Goal: Use online tool/utility: Utilize a website feature to perform a specific function

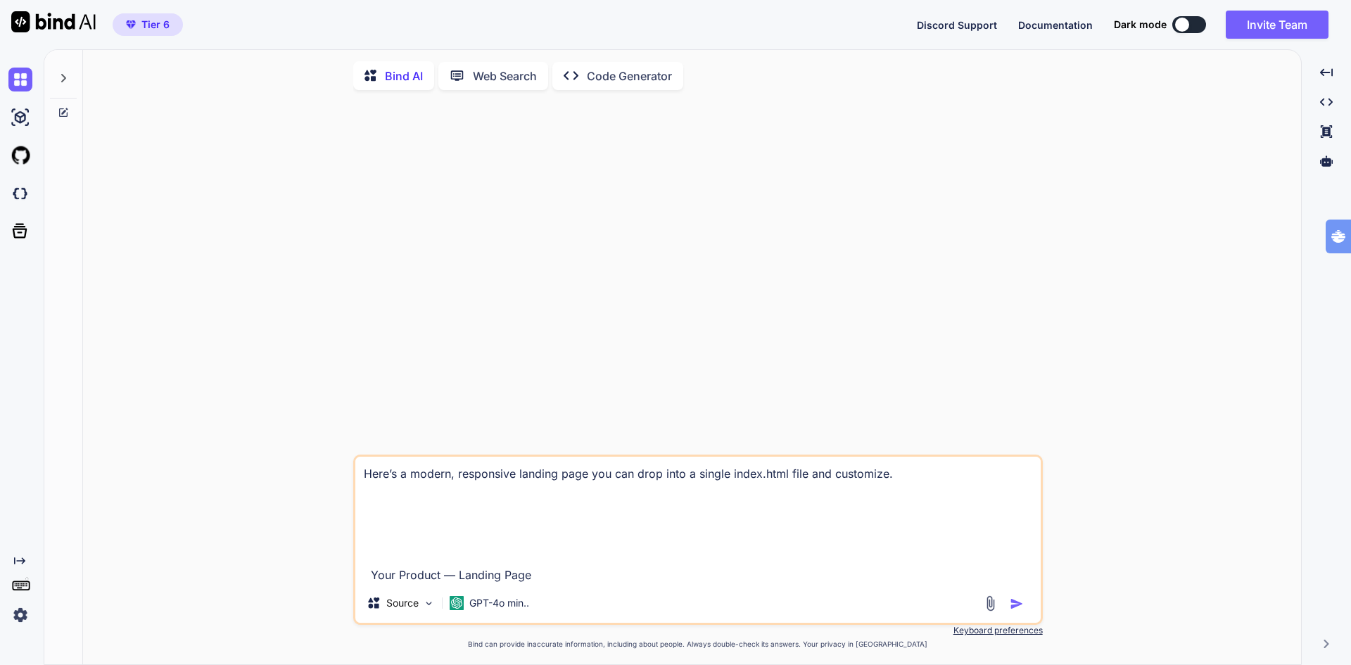
click at [155, 23] on span "Tier 6" at bounding box center [155, 25] width 28 height 14
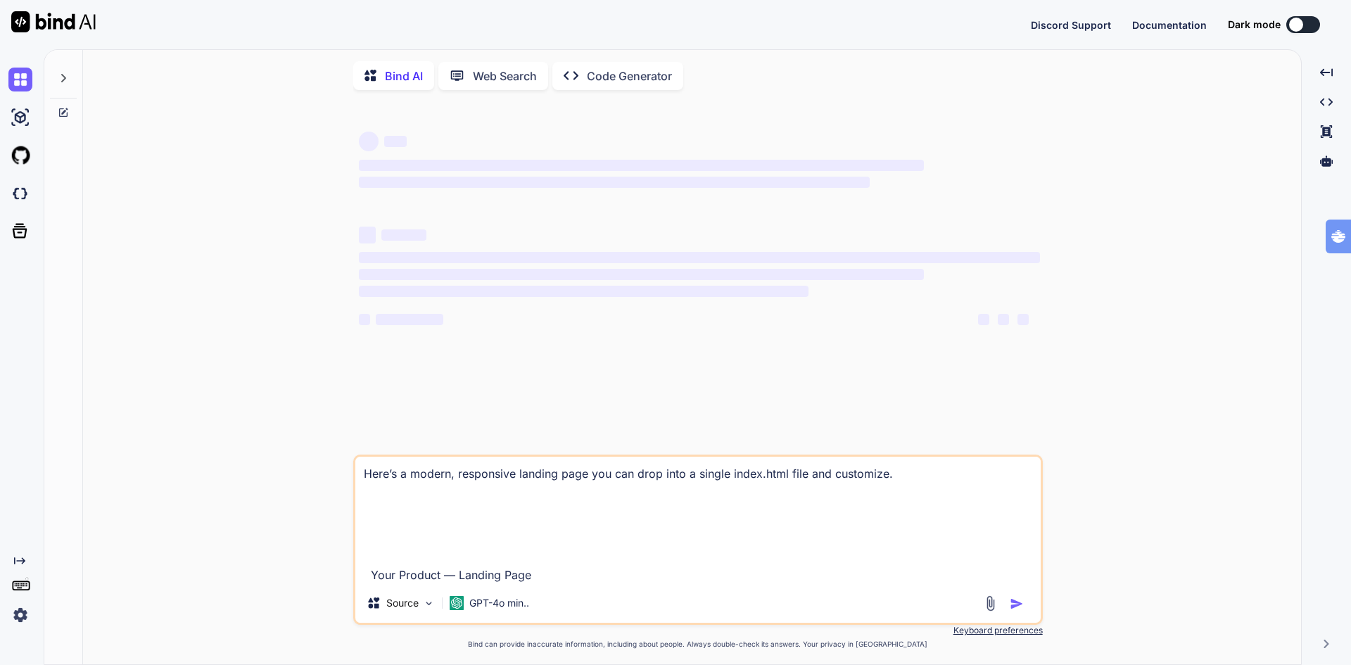
click at [18, 615] on img at bounding box center [20, 615] width 24 height 24
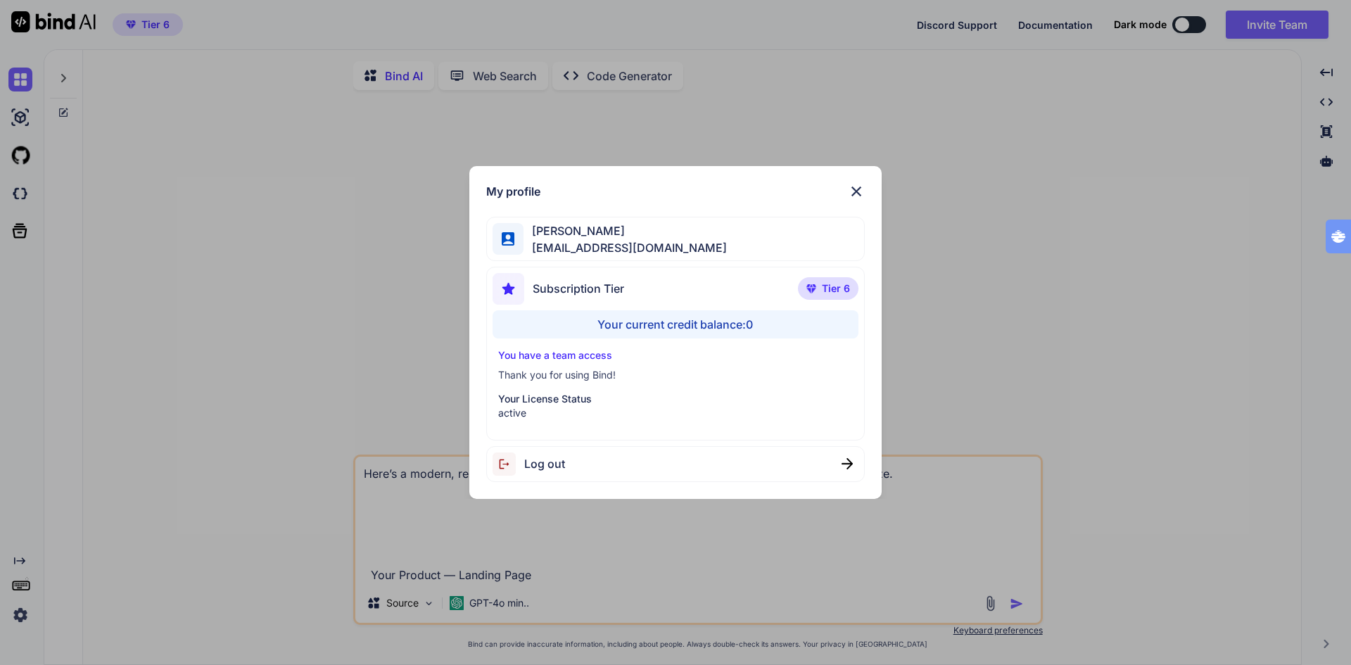
type textarea "x"
click at [849, 193] on img at bounding box center [856, 191] width 17 height 17
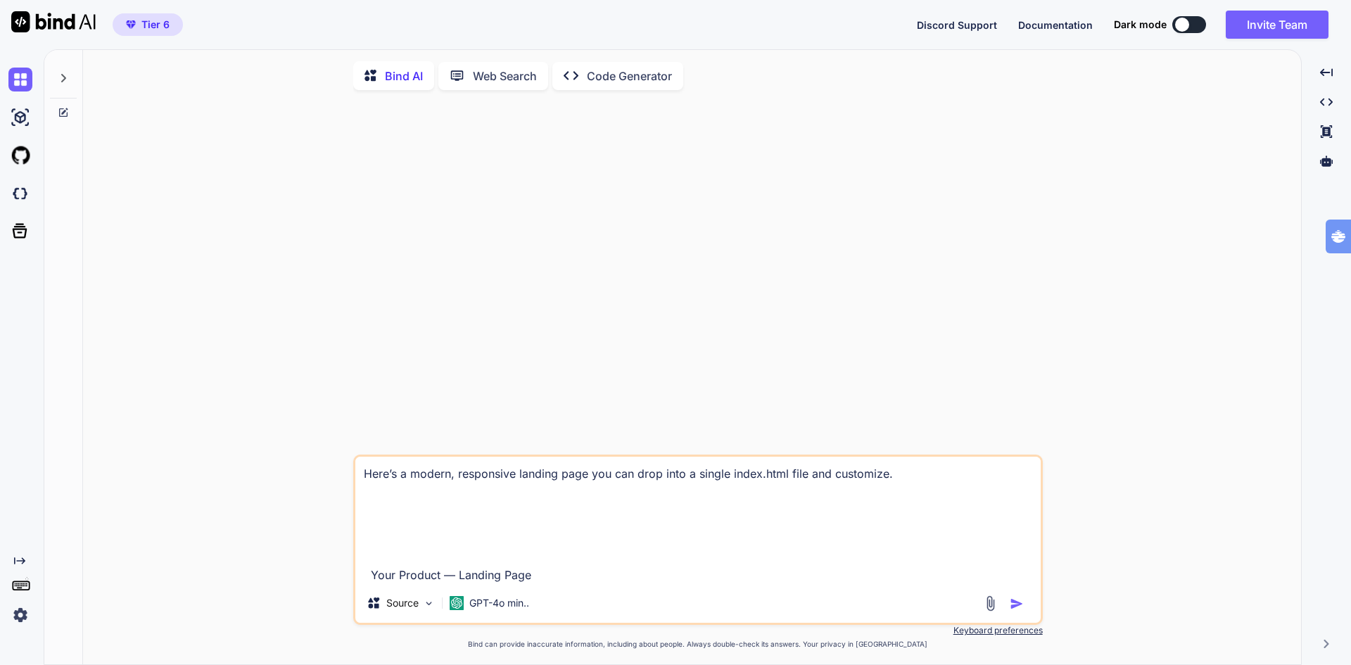
click at [59, 78] on icon at bounding box center [63, 77] width 11 height 11
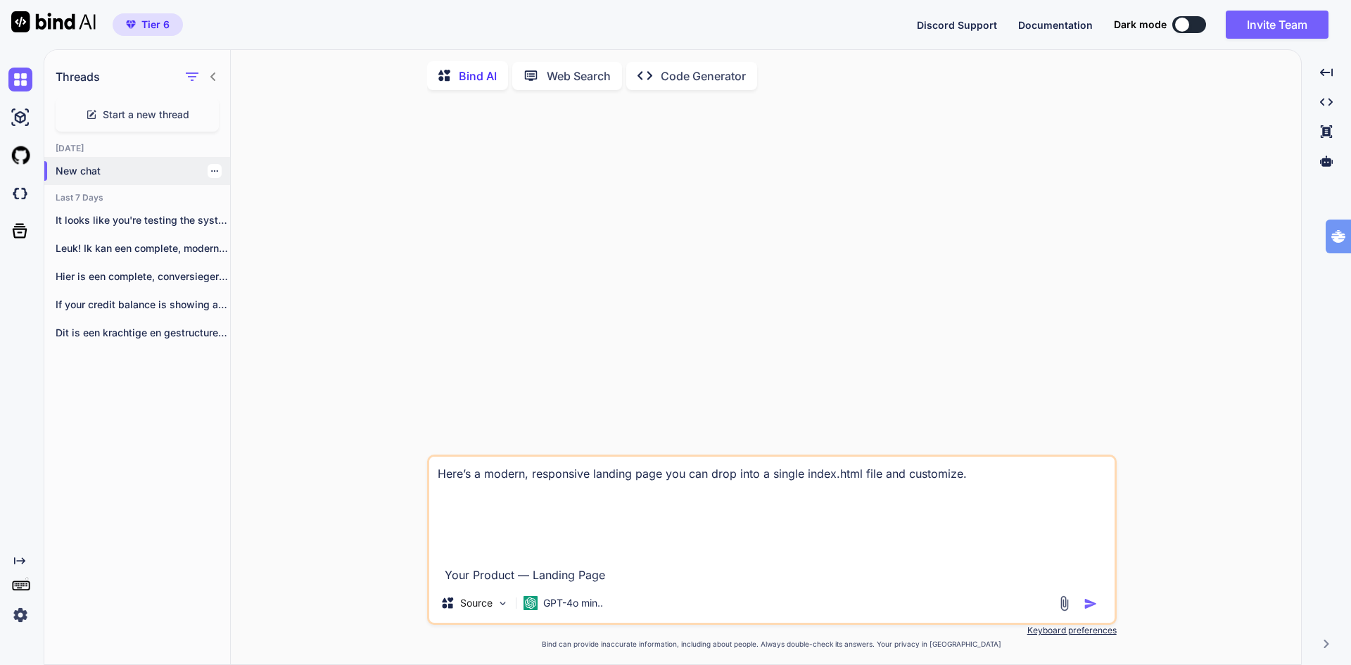
click at [97, 166] on p "New chat" at bounding box center [143, 171] width 174 height 14
click at [503, 490] on textarea "Here’s a modern, responsive landing page you can drop into a single index.html …" at bounding box center [771, 520] width 685 height 127
type textarea "x"
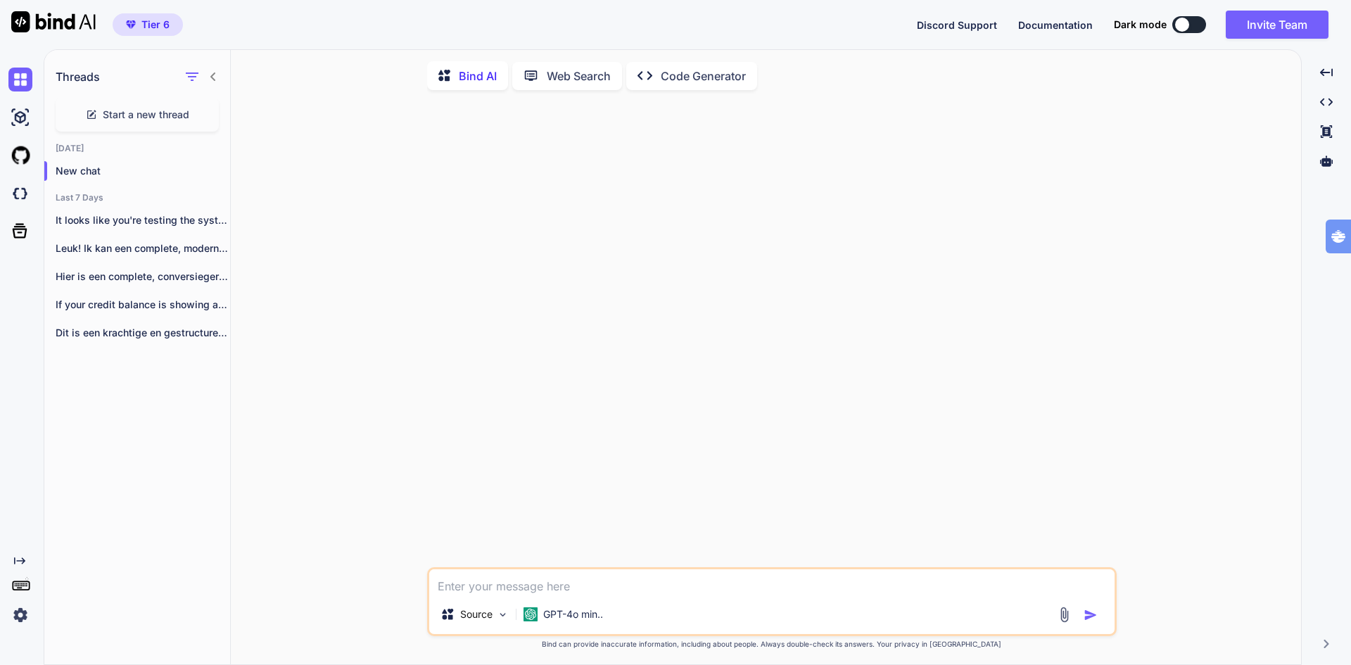
type textarea "w"
type textarea "x"
type textarea "wh"
type textarea "x"
type textarea "wha"
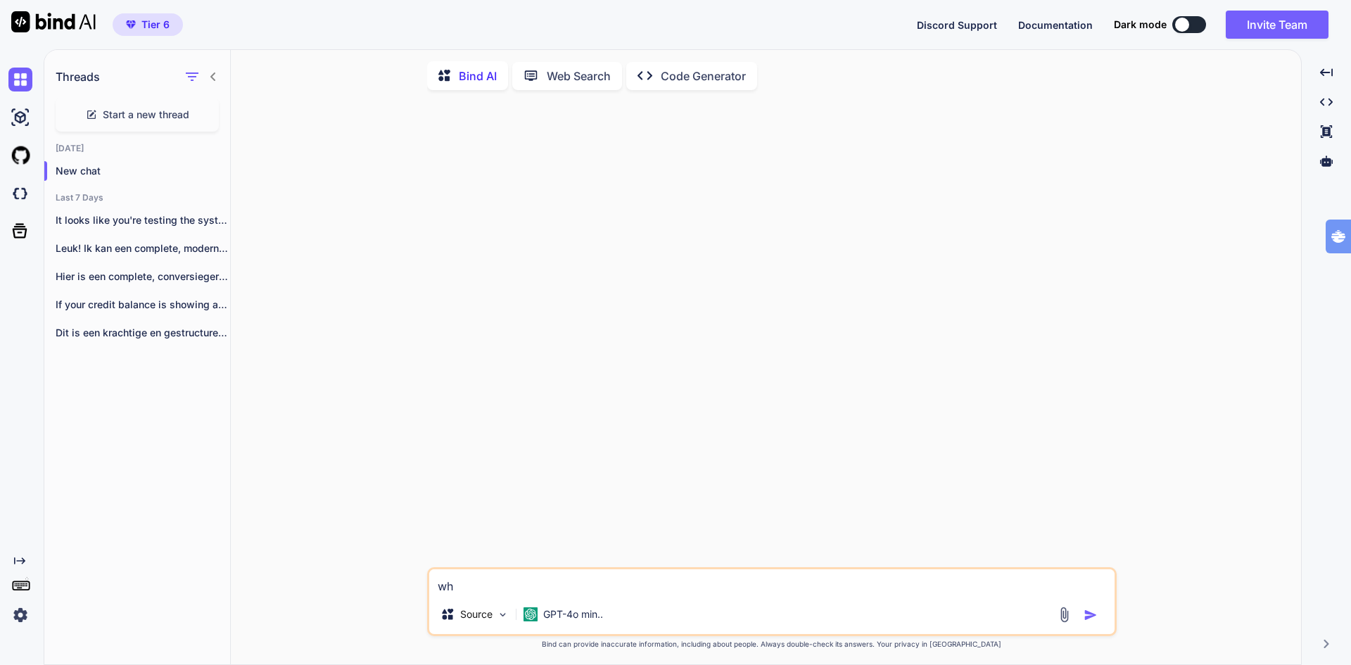
type textarea "x"
type textarea "what"
type textarea "x"
type textarea "what"
type textarea "x"
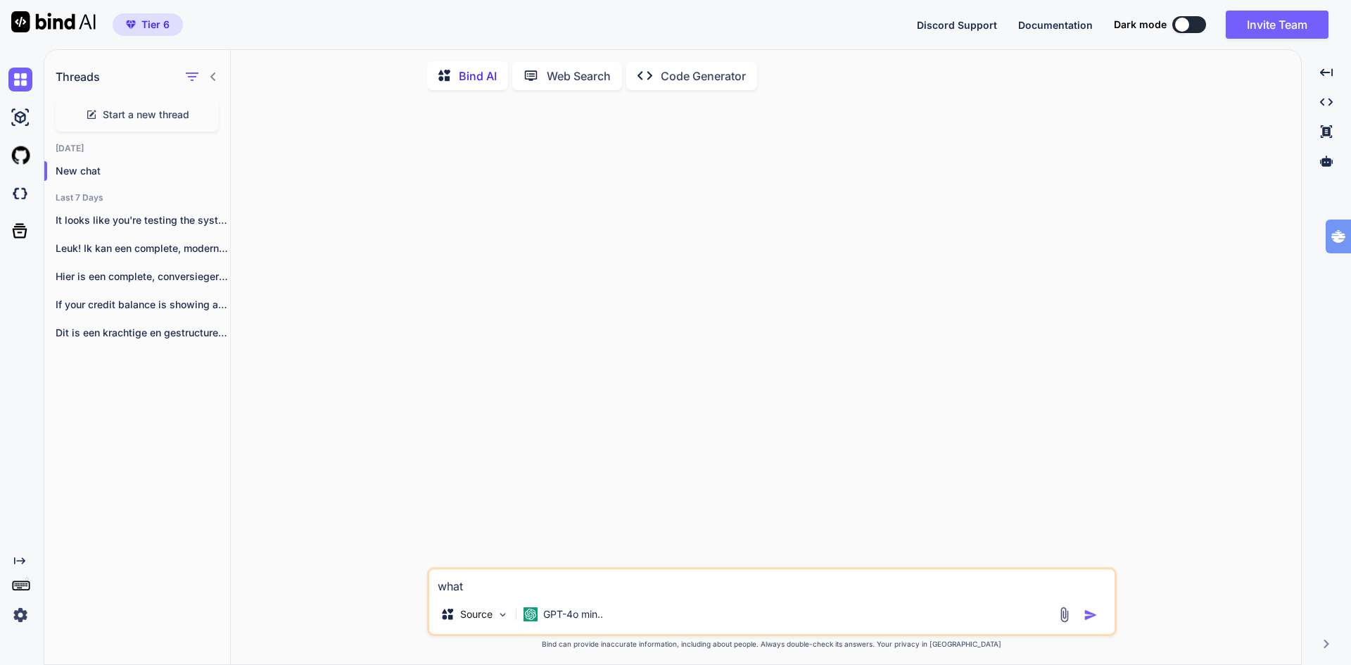
type textarea "what i"
type textarea "x"
type textarea "what is"
type textarea "x"
type textarea "what is"
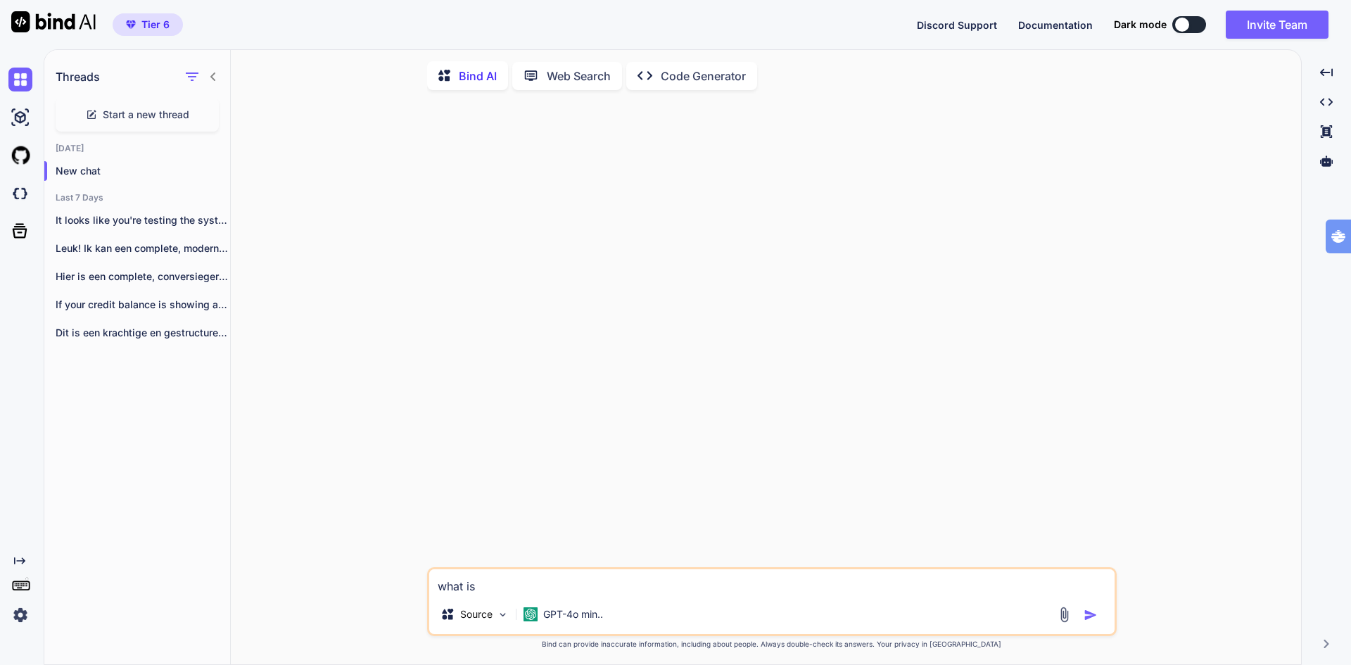
type textarea "x"
type textarea "what is s"
type textarea "x"
type textarea "what is sa"
type textarea "x"
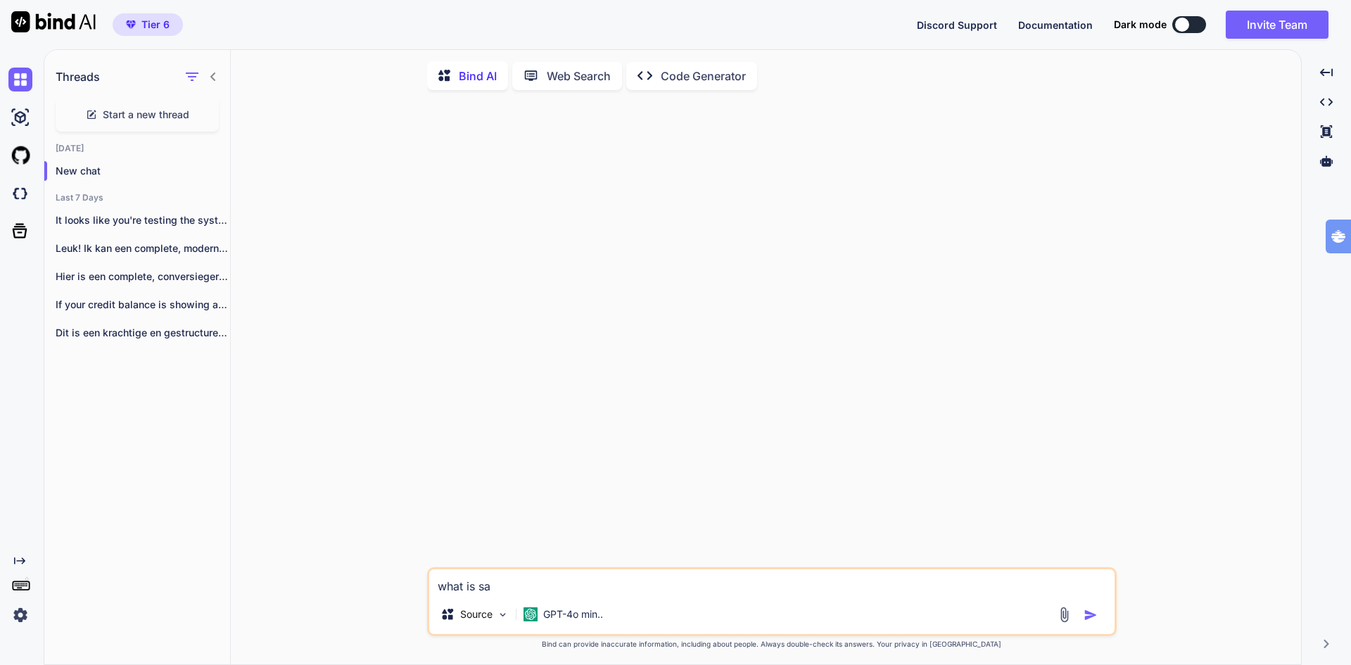
type textarea "what is sal"
type textarea "x"
type textarea "what is sale"
type textarea "x"
type textarea "what is sales"
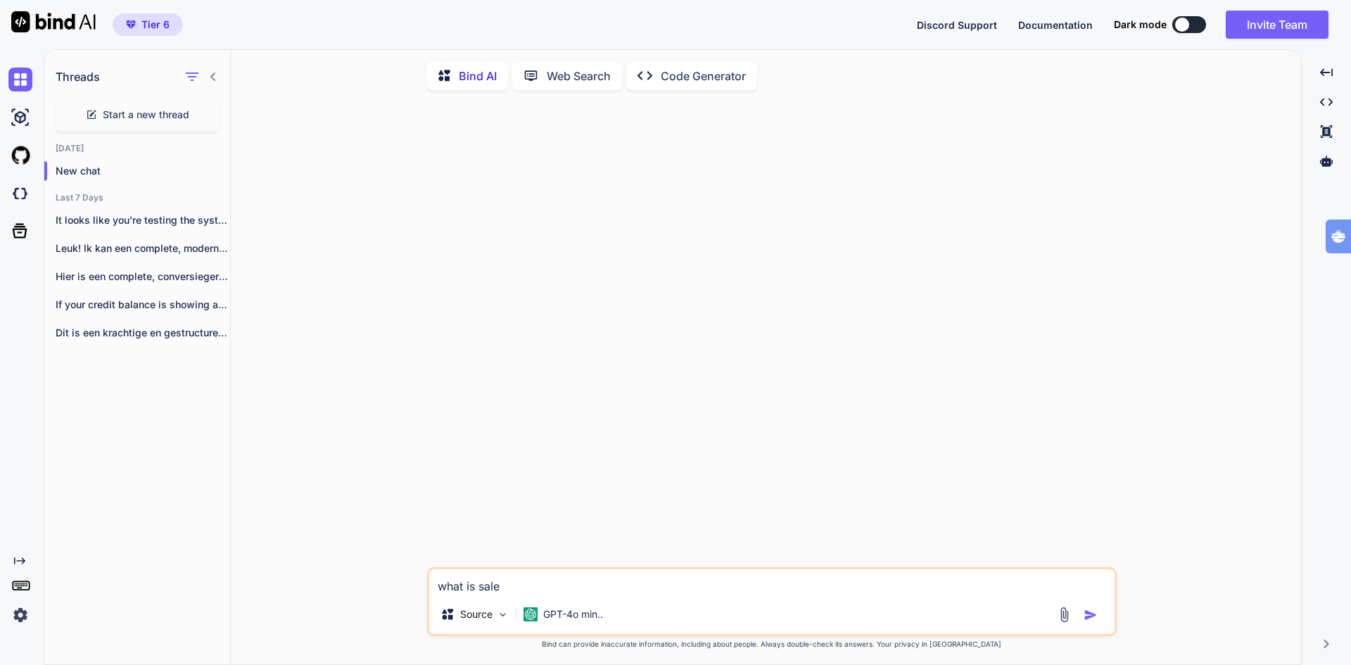
type textarea "x"
type textarea "what is sales"
type textarea "x"
type textarea "what is sales k"
type textarea "x"
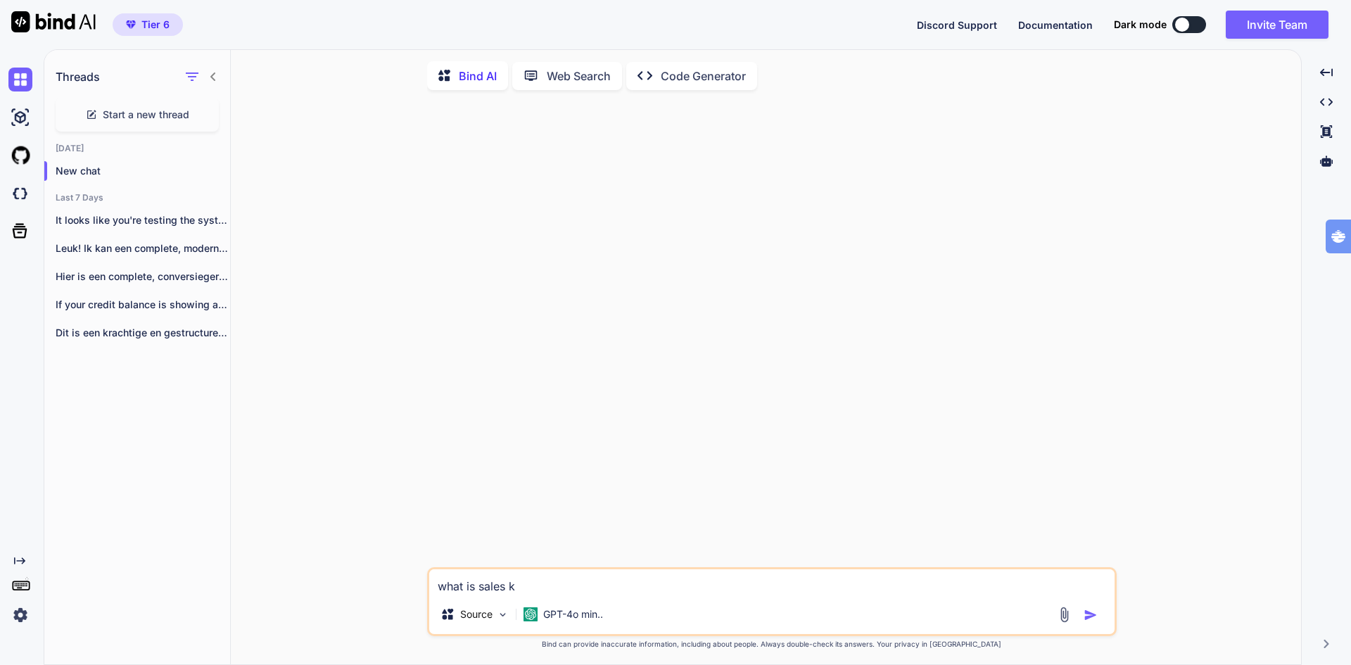
type textarea "what is sales ko"
type textarea "x"
type textarea "what is sales kom"
type textarea "x"
type textarea "what is sales komp"
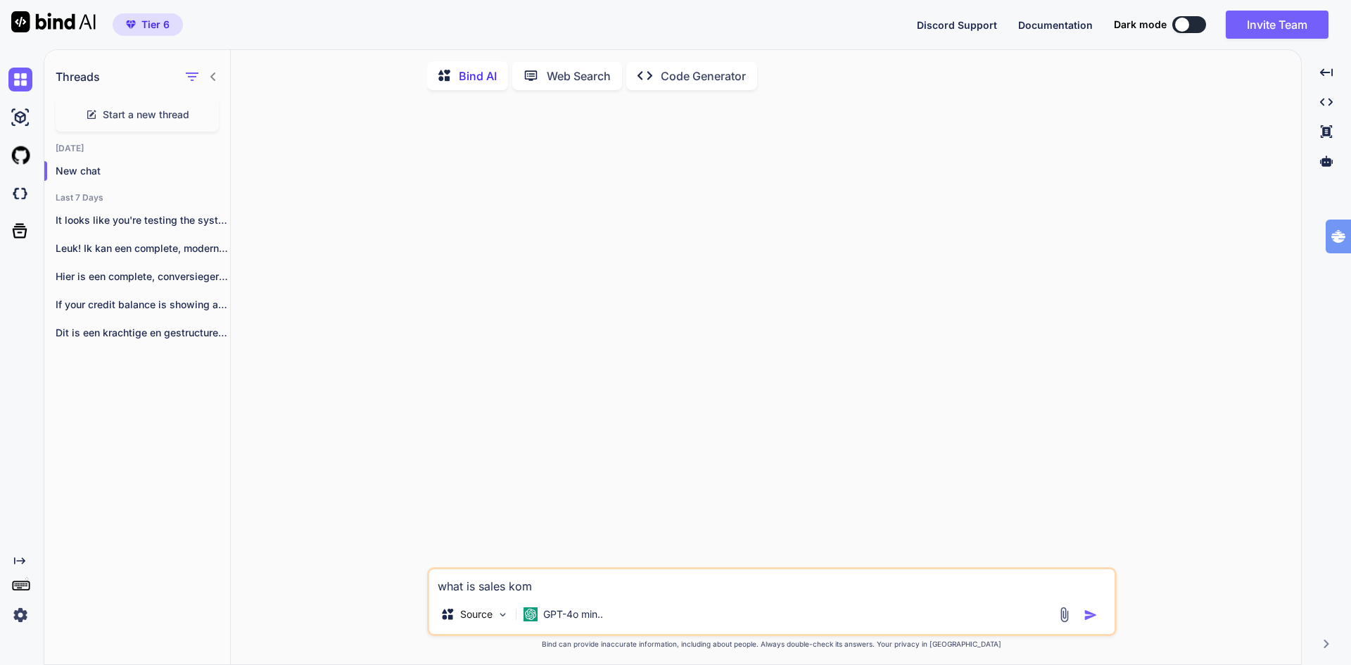
type textarea "x"
type textarea "what is sales kompa"
type textarea "x"
type textarea "what is sales kompas"
type textarea "x"
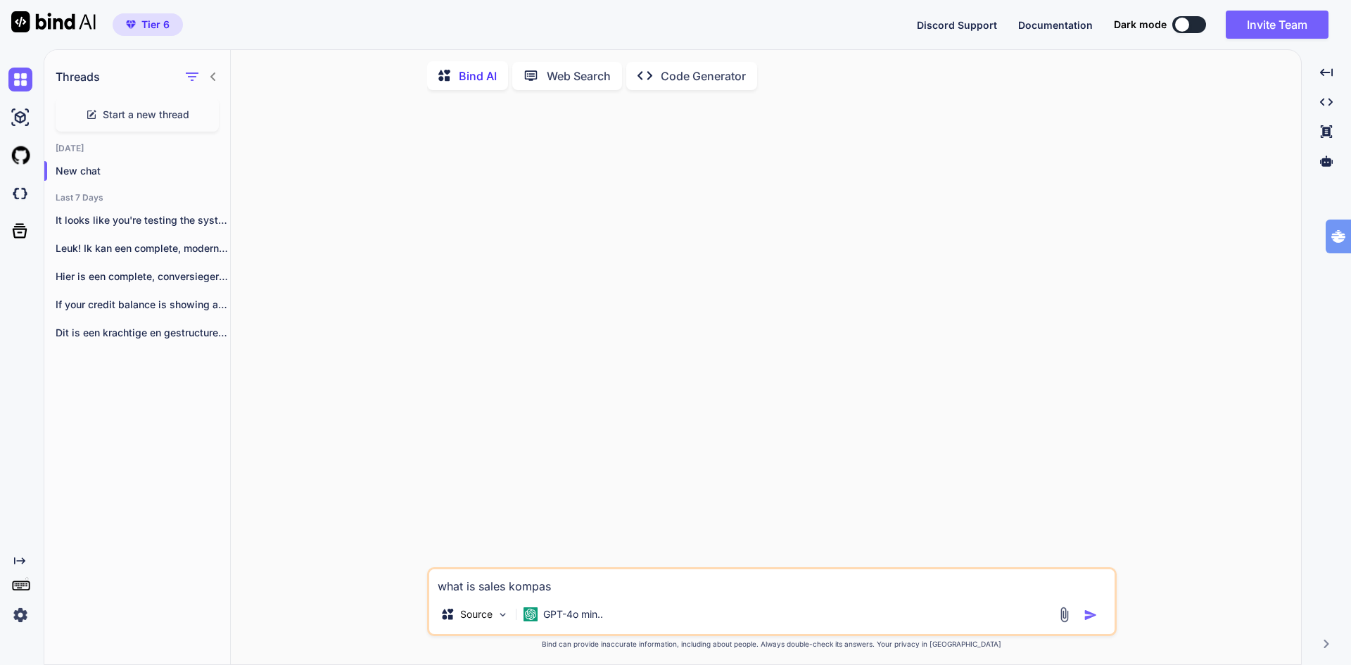
type textarea "what is sales kompas"
type textarea "x"
type textarea "what is sales kompas a"
type textarea "x"
type textarea "what is sales kompas ab"
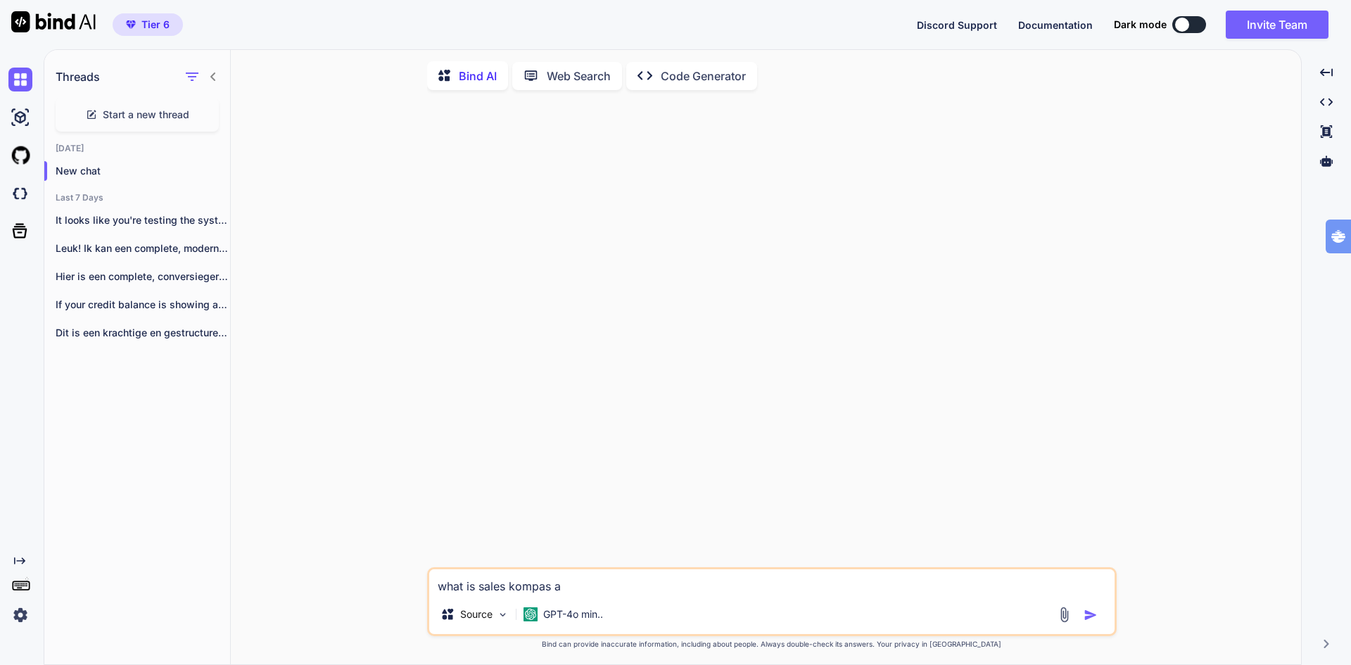
type textarea "x"
type textarea "what is sales kompas abo"
type textarea "x"
type textarea "what is sales kompas abou"
type textarea "x"
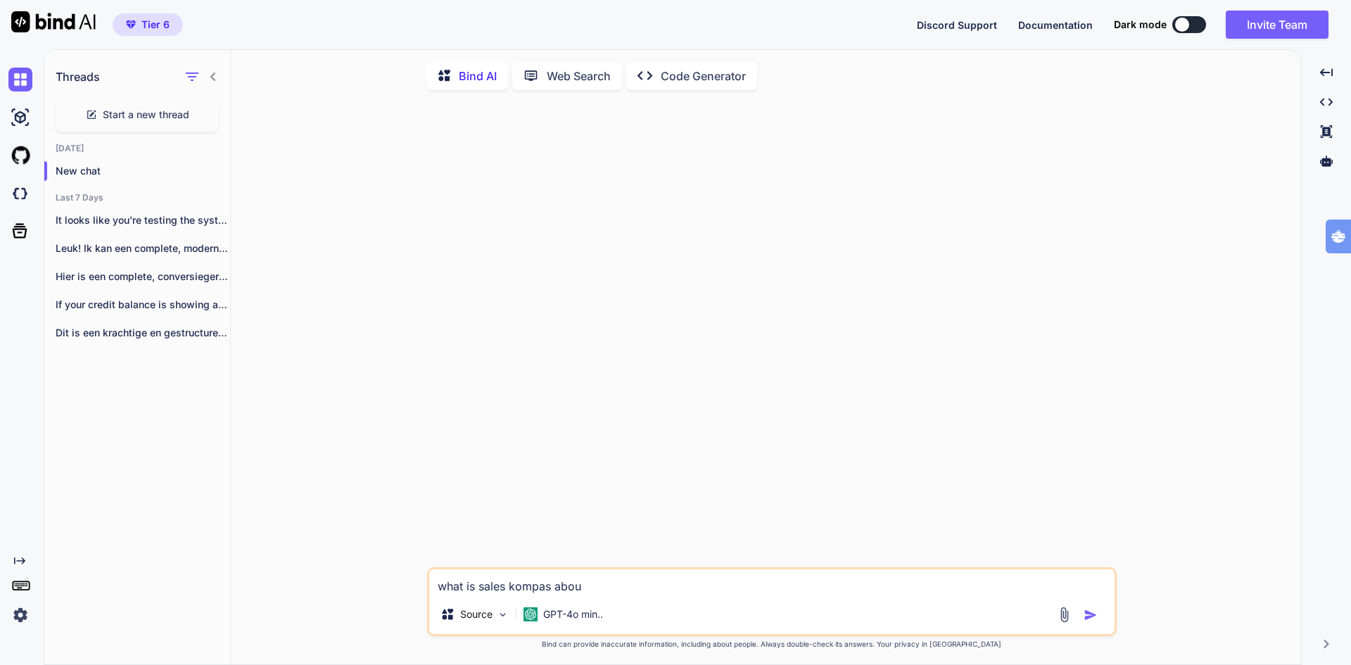
type textarea "what is sales kompas about"
type textarea "x"
type textarea "what is sales kompas about?"
type textarea "x"
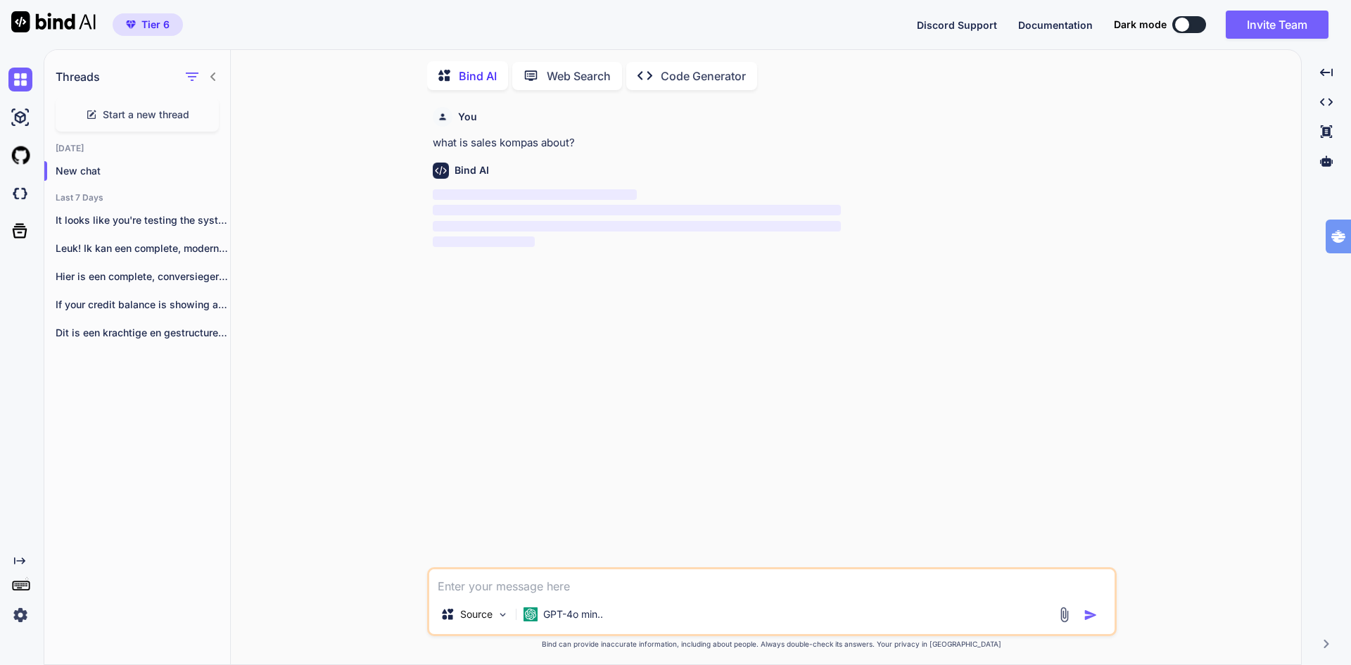
scroll to position [6, 0]
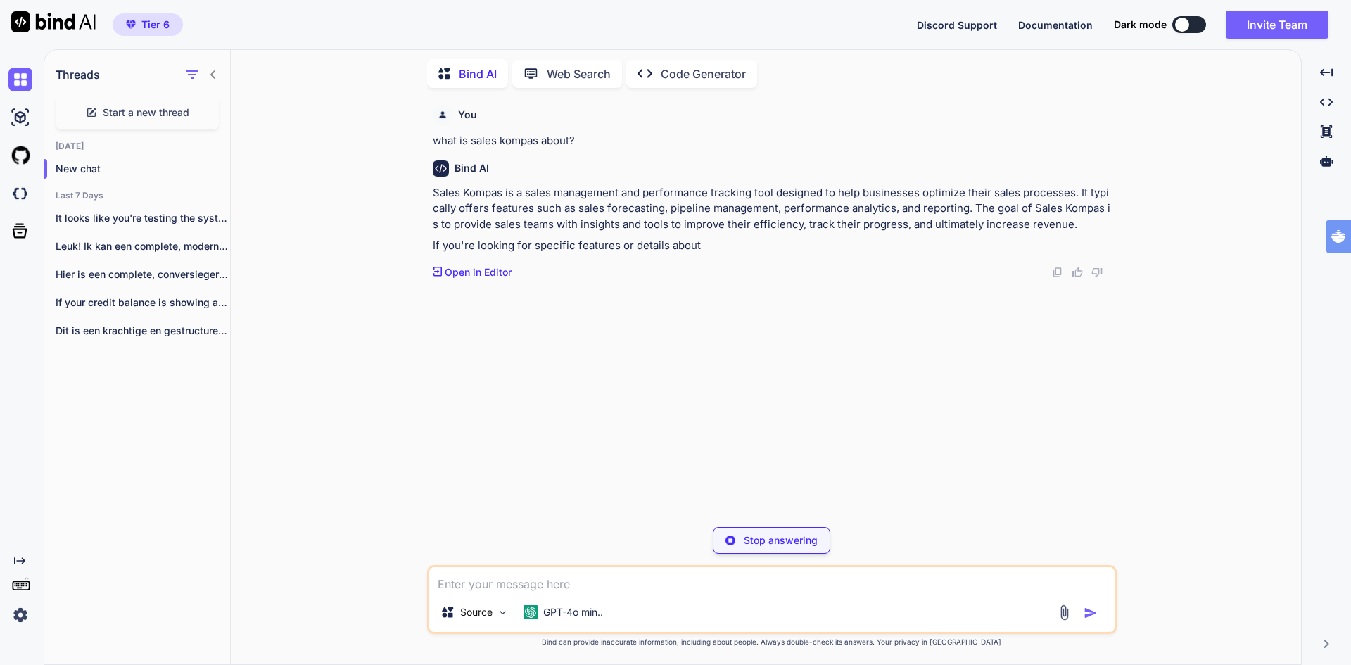
type textarea "x"
type textarea "w"
type textarea "x"
type textarea "wh"
type textarea "x"
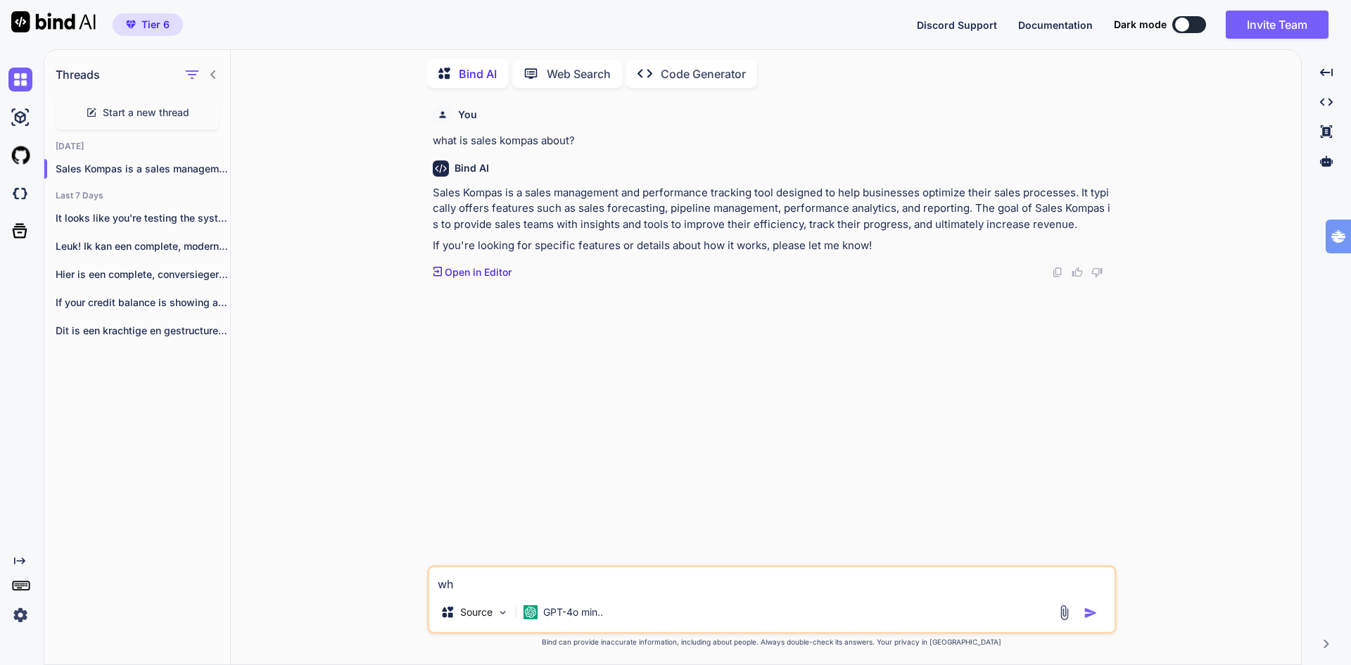
type textarea "who"
type textarea "x"
type textarea "who"
type textarea "x"
type textarea "who i"
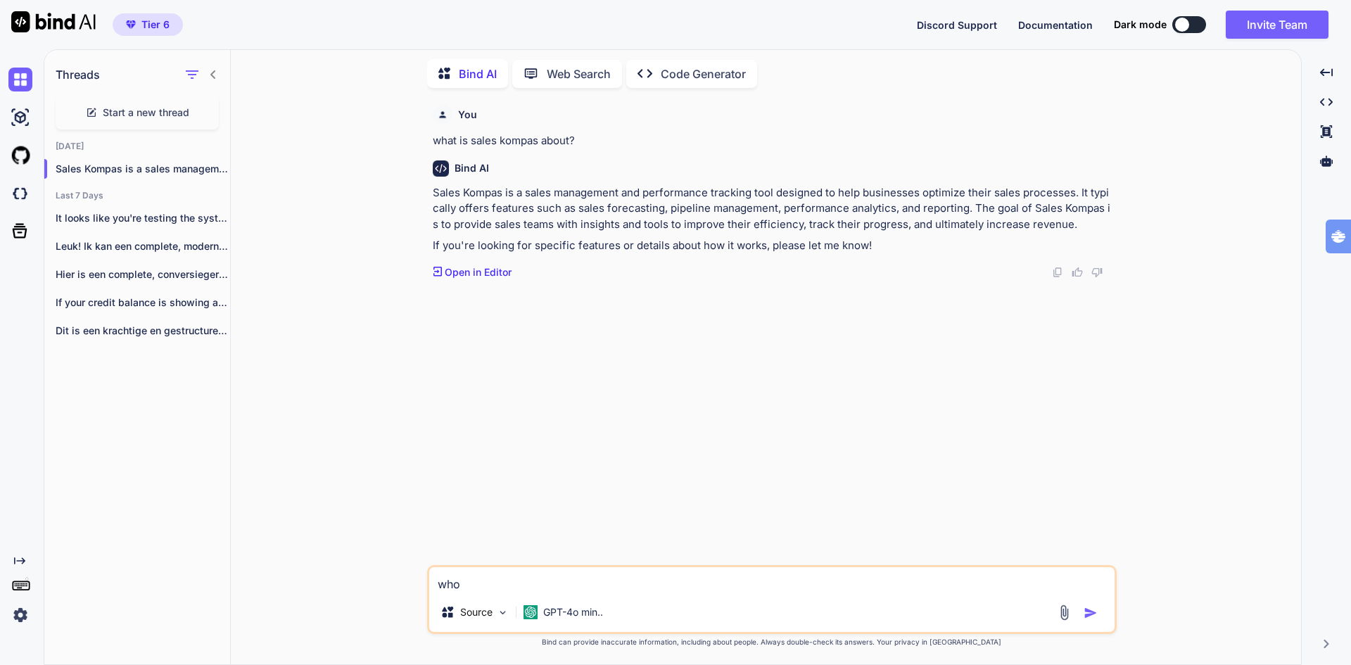
type textarea "x"
type textarea "who is"
type textarea "x"
type textarea "who iso"
type textarea "x"
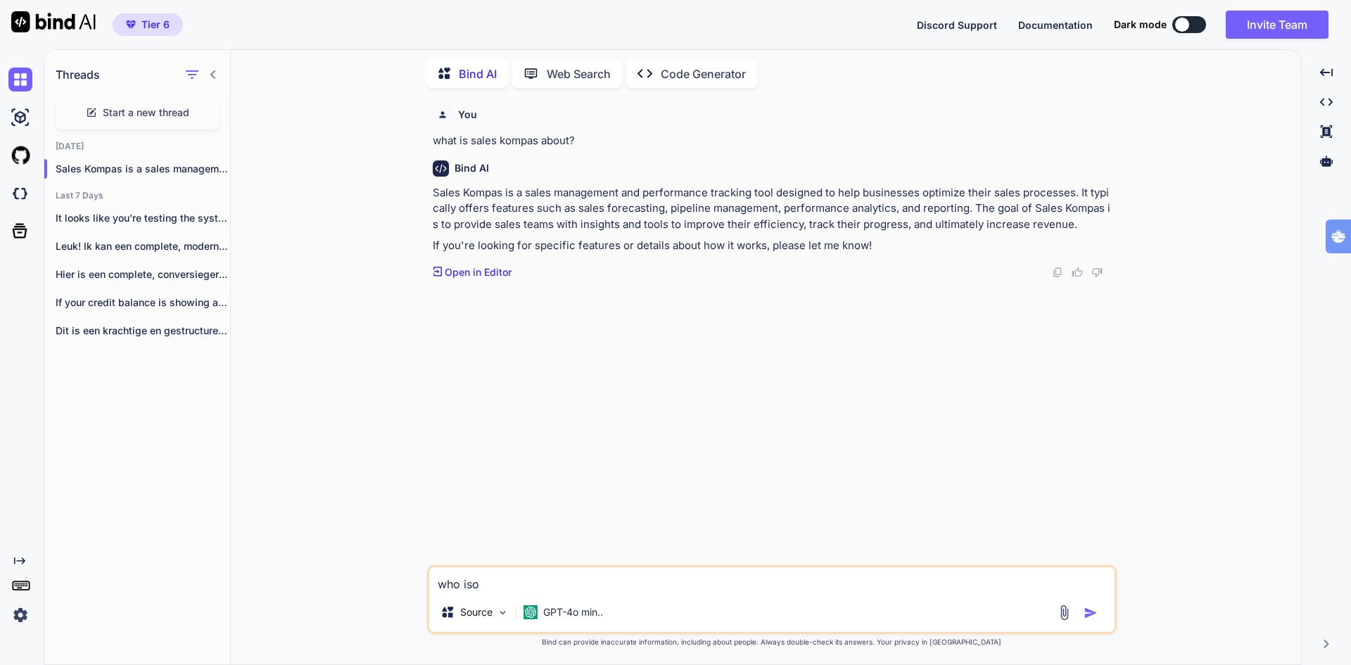
type textarea "who is"
type textarea "x"
type textarea "who is"
type textarea "x"
type textarea "who is t"
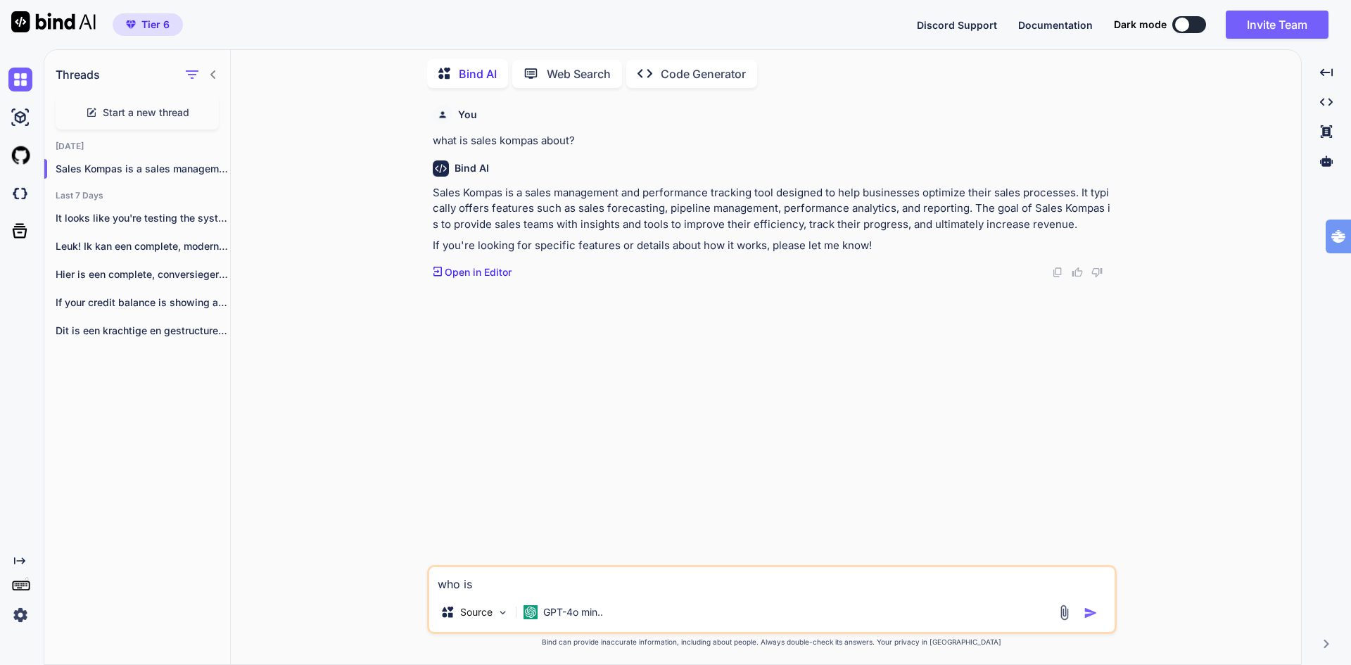
type textarea "x"
type textarea "who is to"
type textarea "x"
type textarea "who is ton"
type textarea "x"
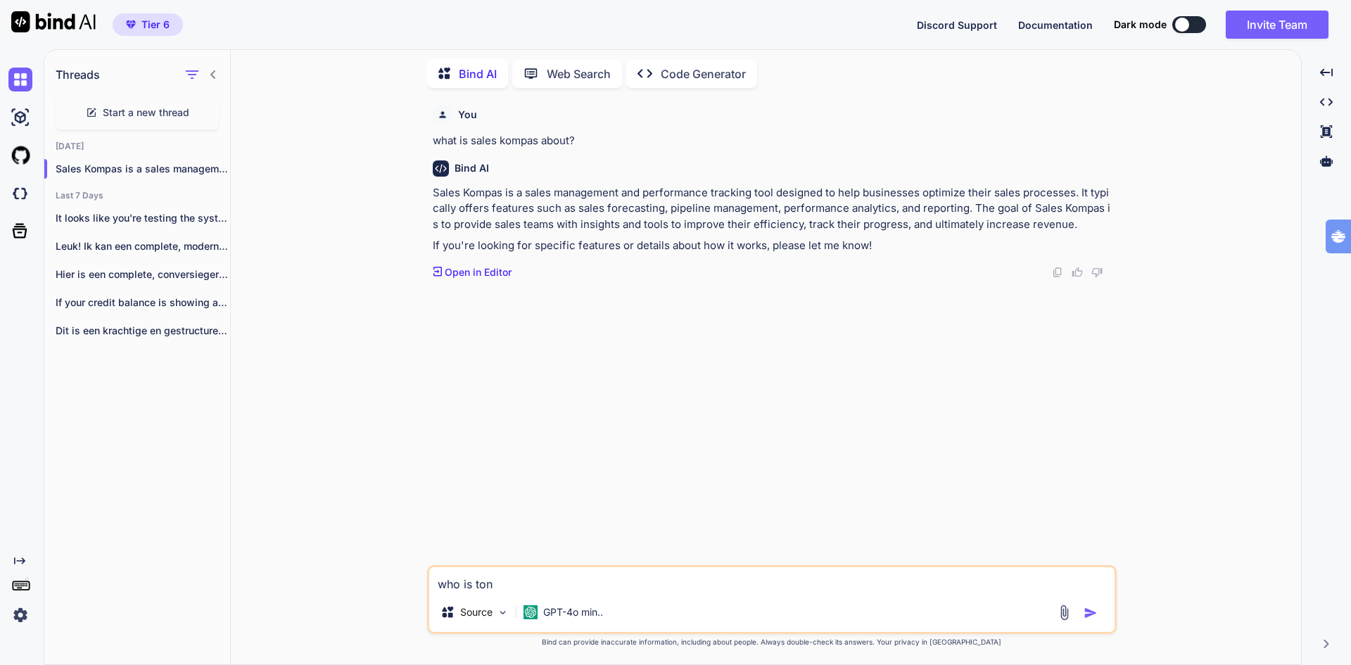
type textarea "who is ton"
type textarea "x"
type textarea "who is ton t"
type textarea "x"
type textarea "who is ton tg"
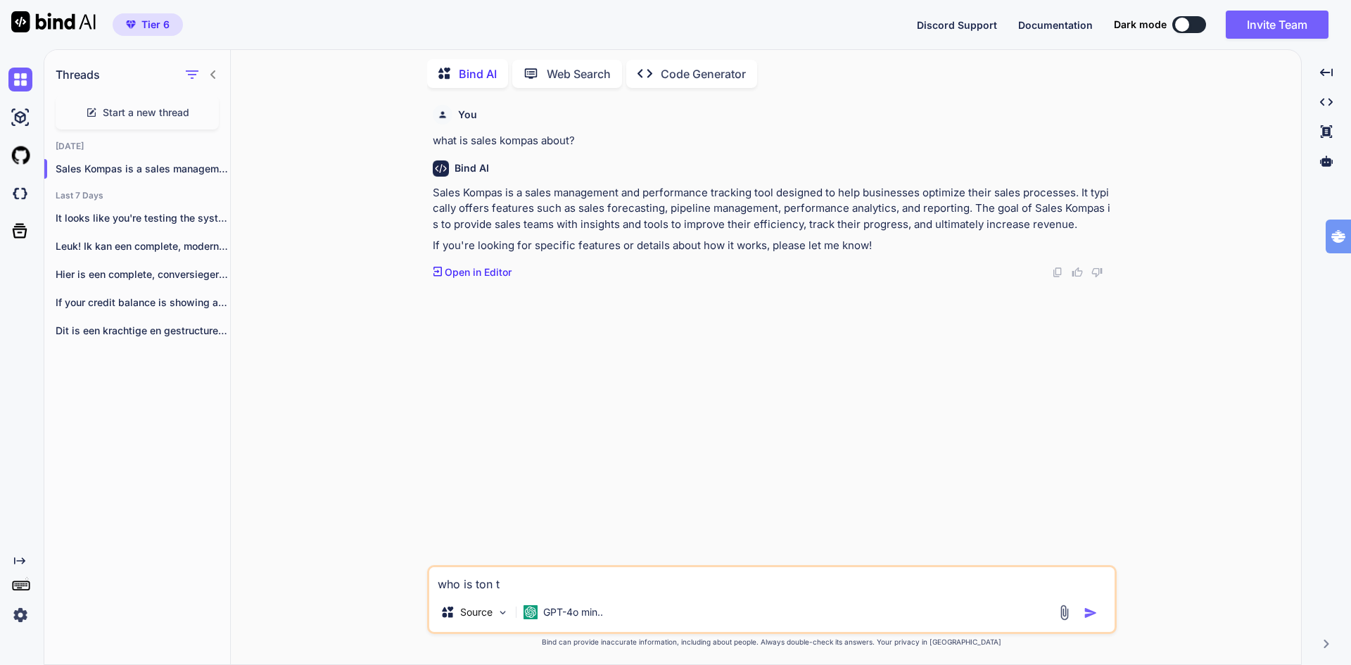
type textarea "x"
type textarea "who is ton t"
type textarea "x"
type textarea "who is ton to"
type textarea "x"
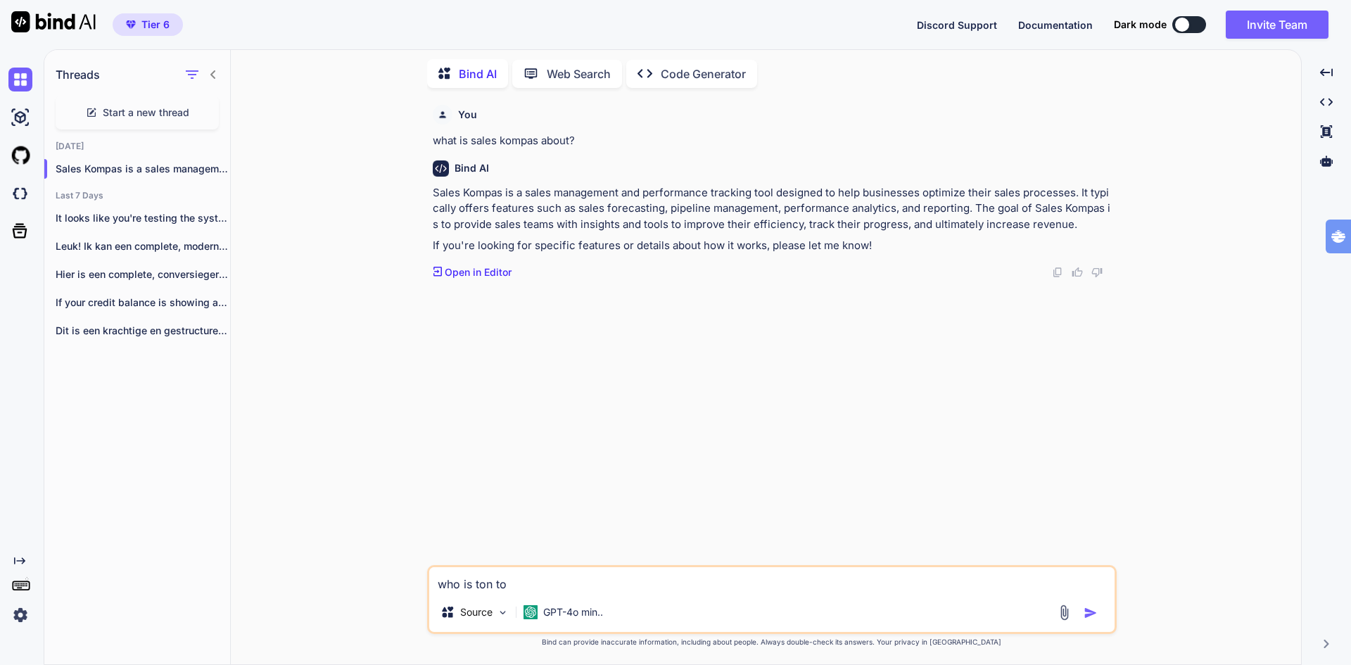
type textarea "who is ton tog"
type textarea "x"
type textarea "who is ton togn"
type textarea "x"
type textarea "who is ton togno"
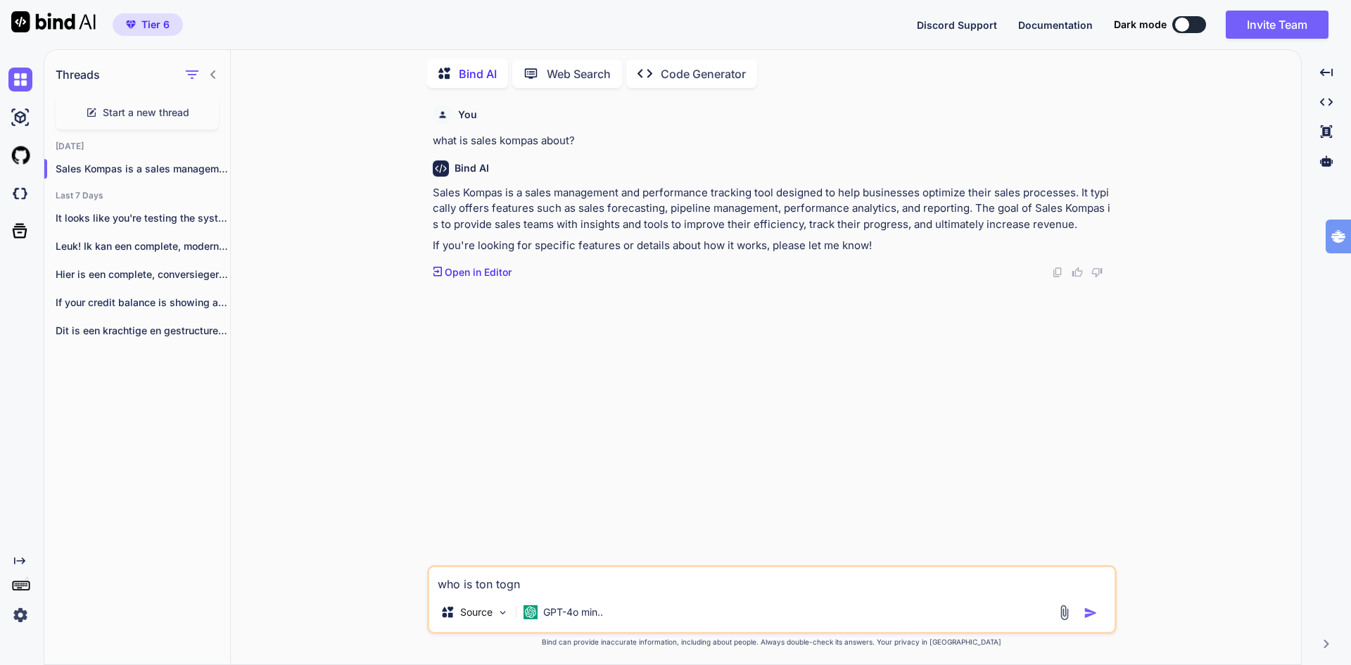
type textarea "x"
type textarea "who is ton tognol"
type textarea "x"
type textarea "who is ton tognoll"
type textarea "x"
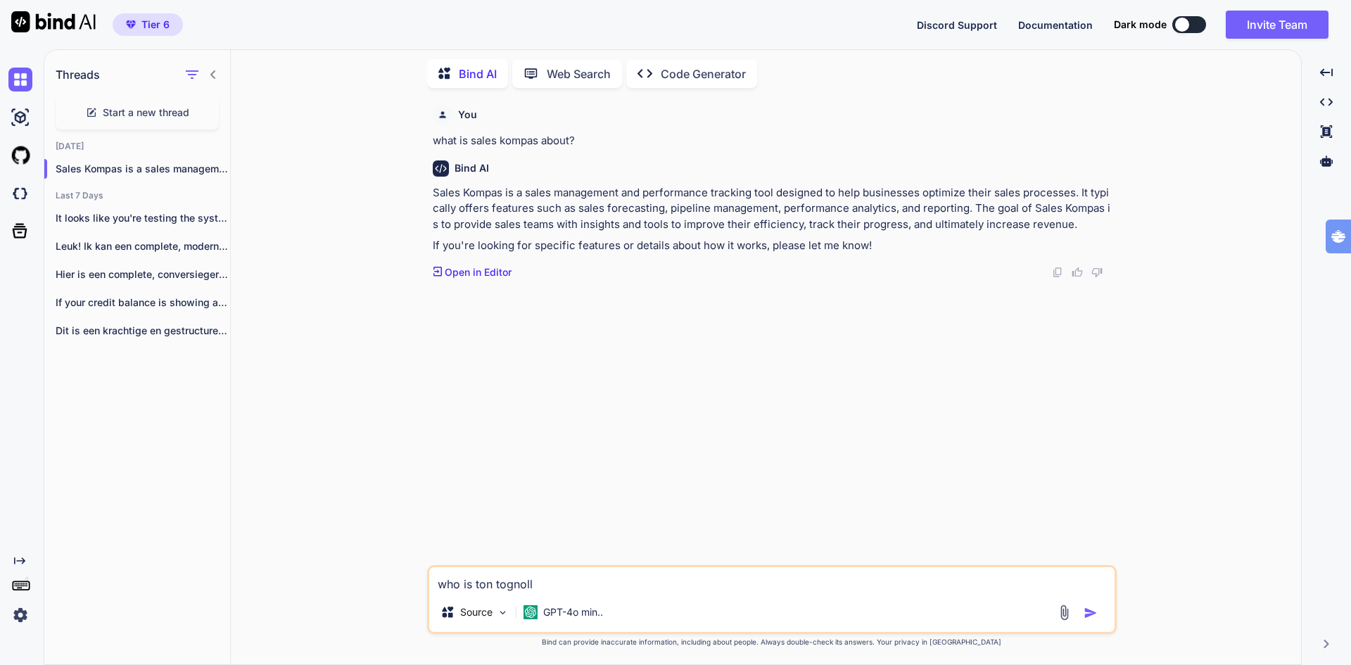
type textarea "who is ton tognolli"
type textarea "x"
type textarea "who is ton tognolli?"
type textarea "x"
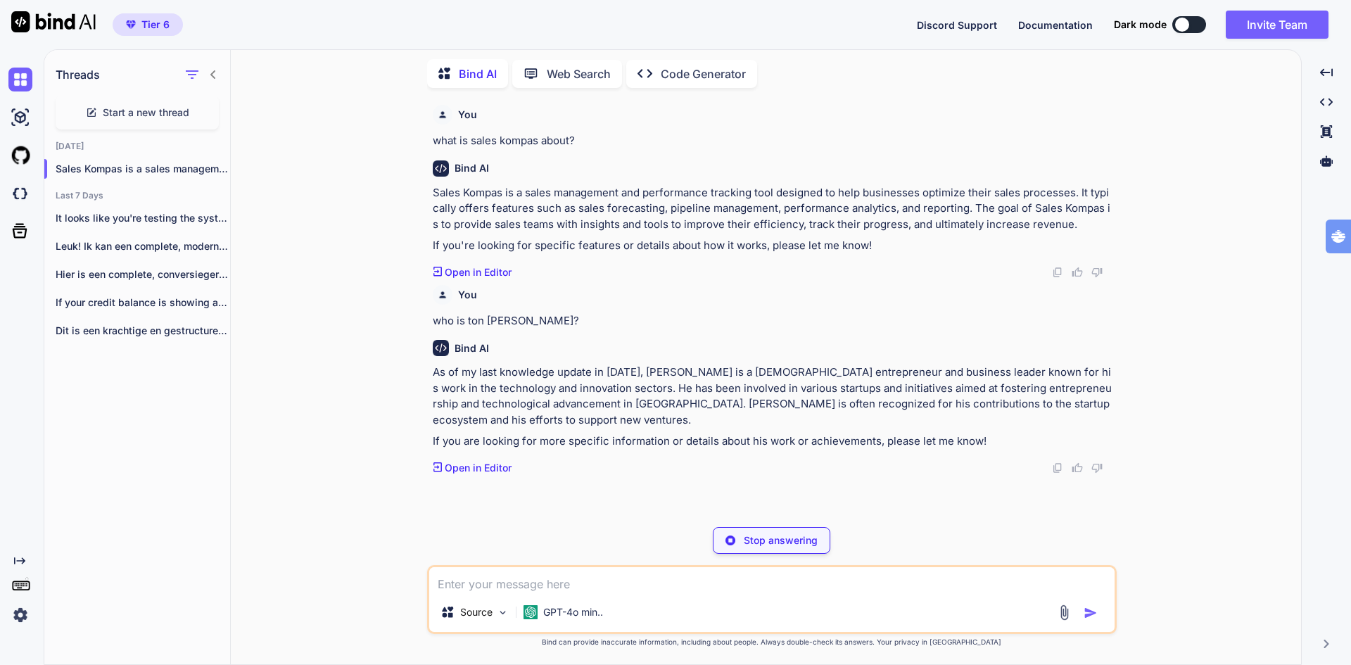
type textarea "x"
click at [568, 604] on div "GPT-4o min.." at bounding box center [563, 612] width 91 height 28
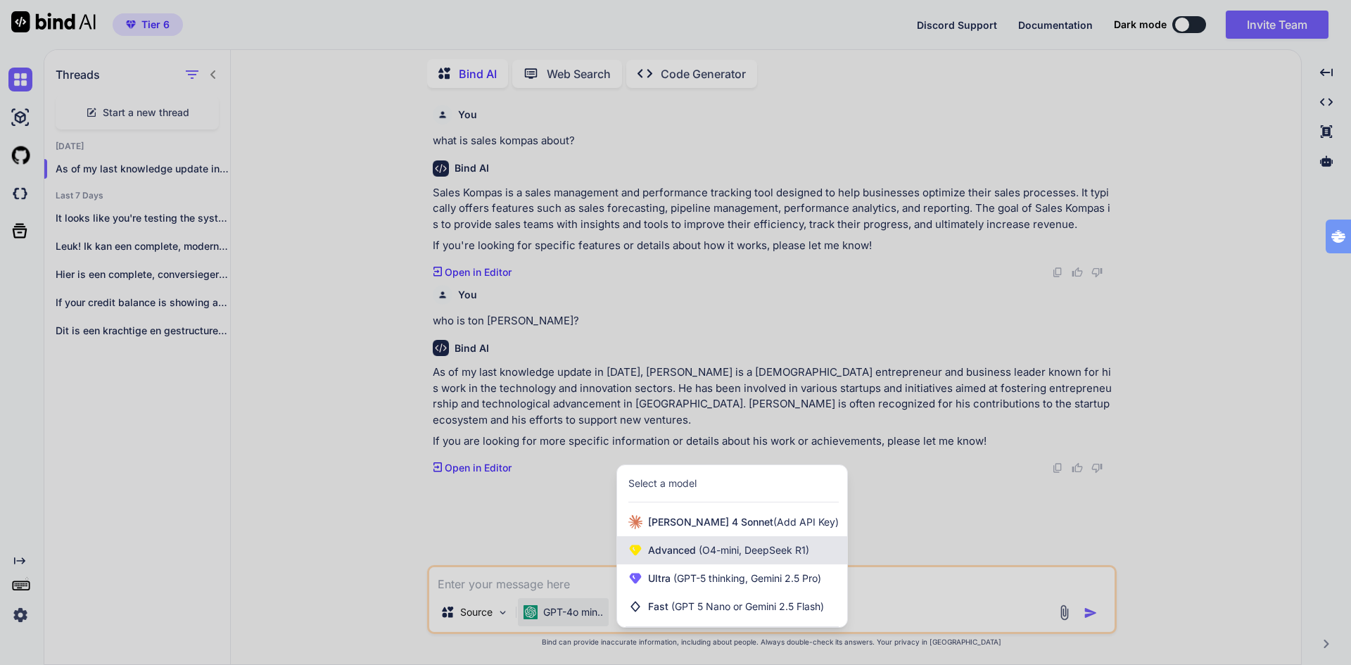
click at [703, 547] on span "(O4-mini, DeepSeek R1)" at bounding box center [752, 550] width 113 height 12
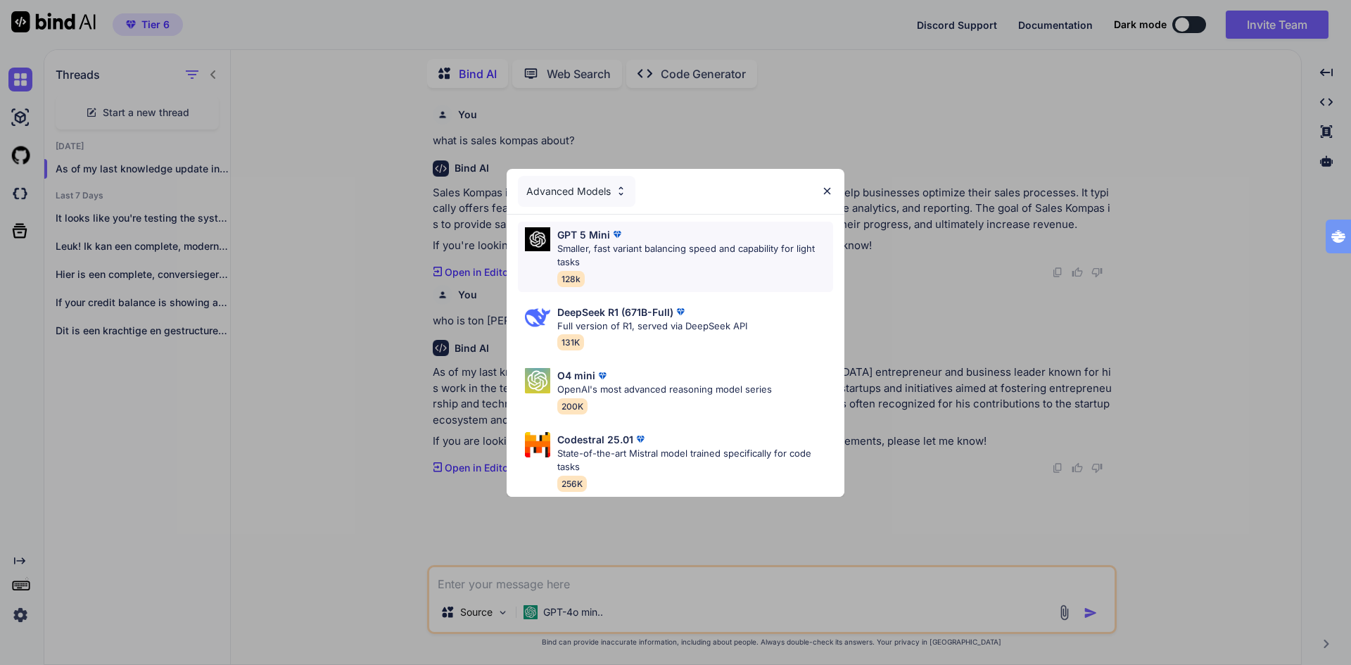
click at [672, 260] on p "Smaller, fast variant balancing speed and capability for light tasks" at bounding box center [695, 255] width 276 height 27
type textarea "x"
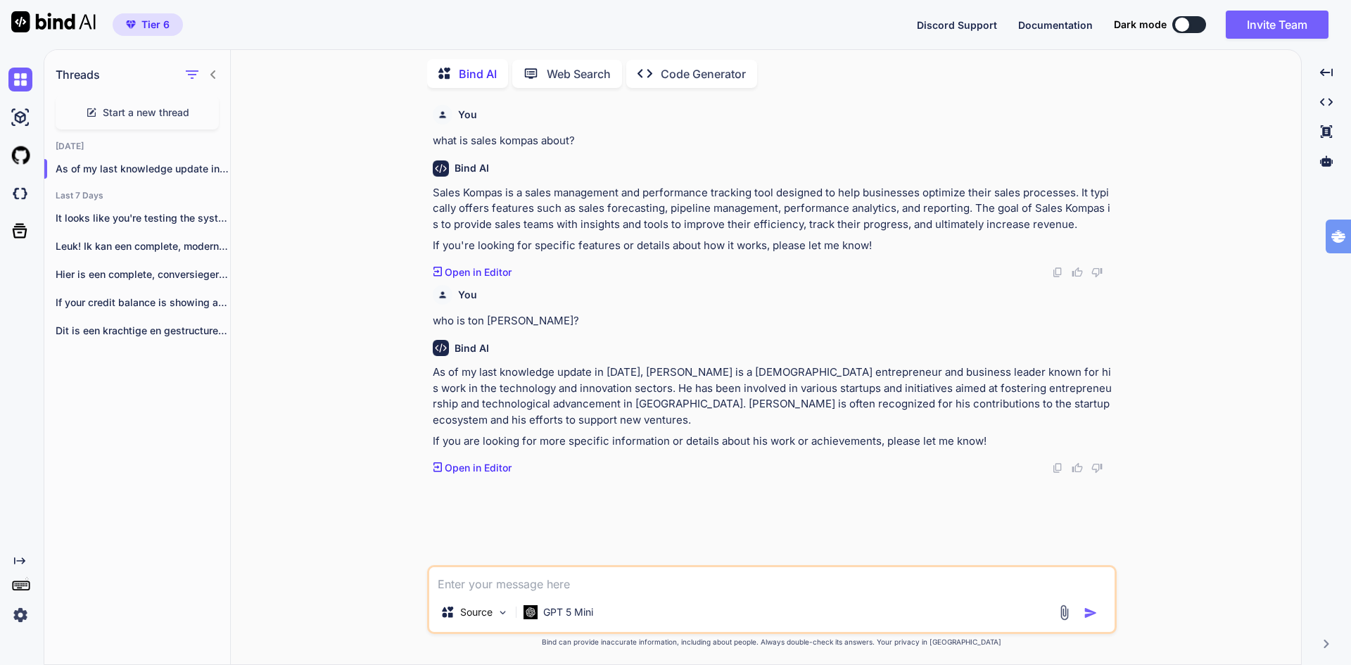
click at [613, 576] on textarea at bounding box center [771, 579] width 685 height 25
type textarea "w"
type textarea "x"
type textarea "wh"
type textarea "x"
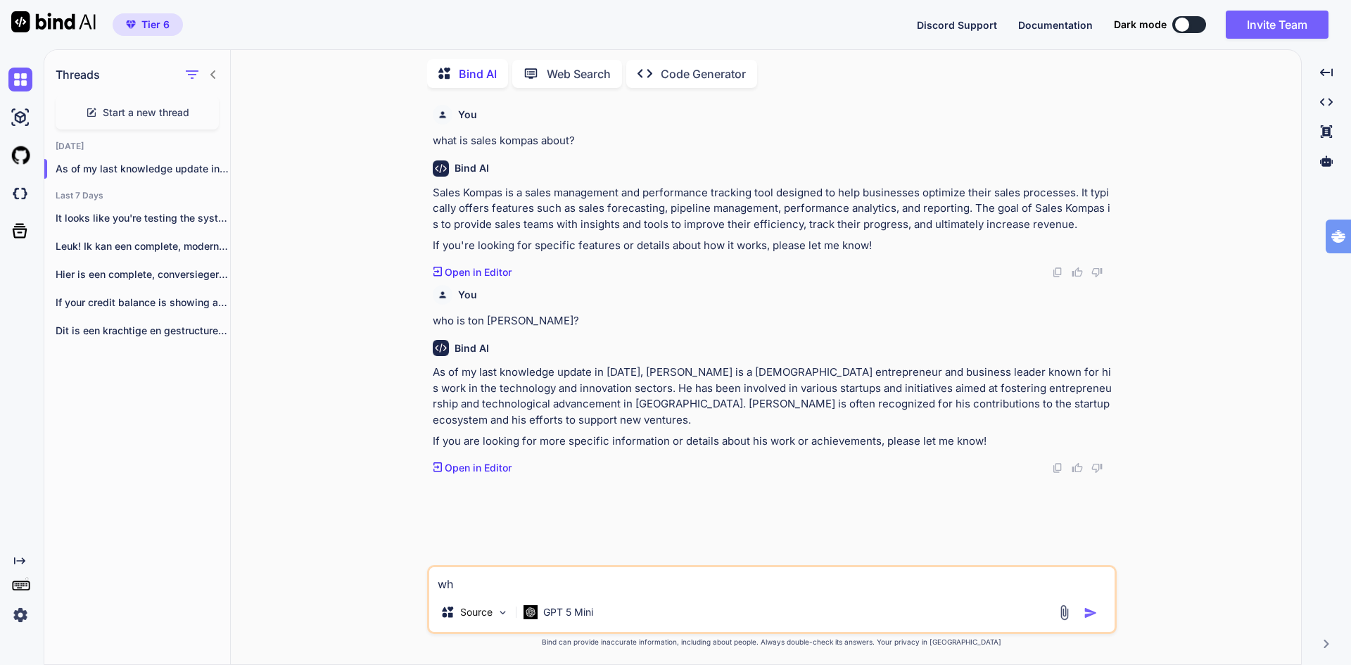
type textarea "who"
type textarea "x"
type textarea "who"
type textarea "x"
type textarea "who i"
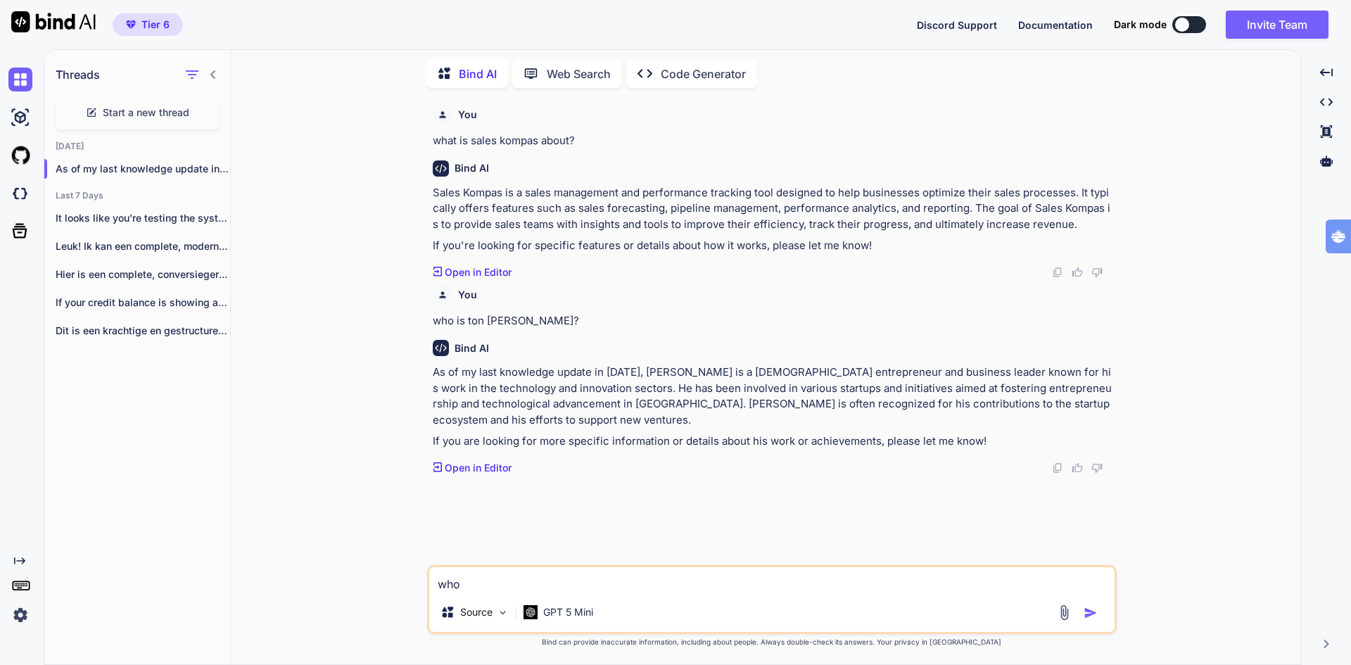
type textarea "x"
type textarea "who is"
type textarea "x"
type textarea "who is"
type textarea "x"
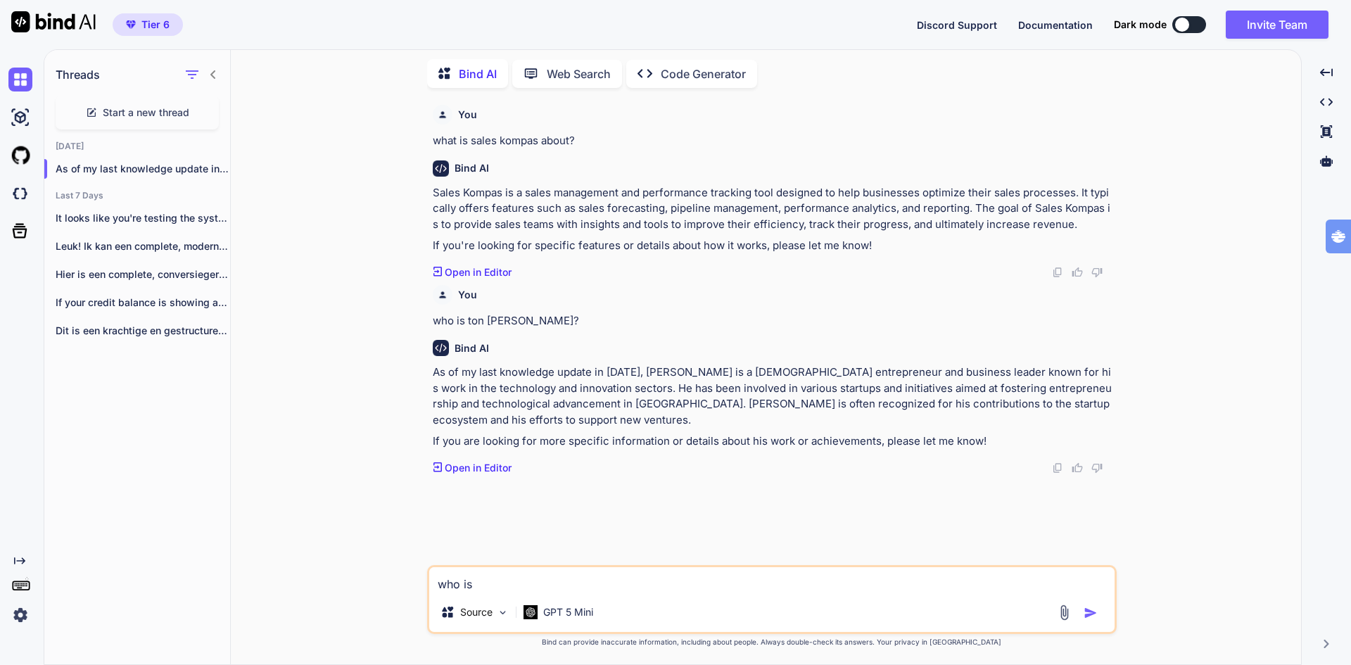
type textarea "who is t"
type textarea "x"
type textarea "who is to"
type textarea "x"
type textarea "who is ton"
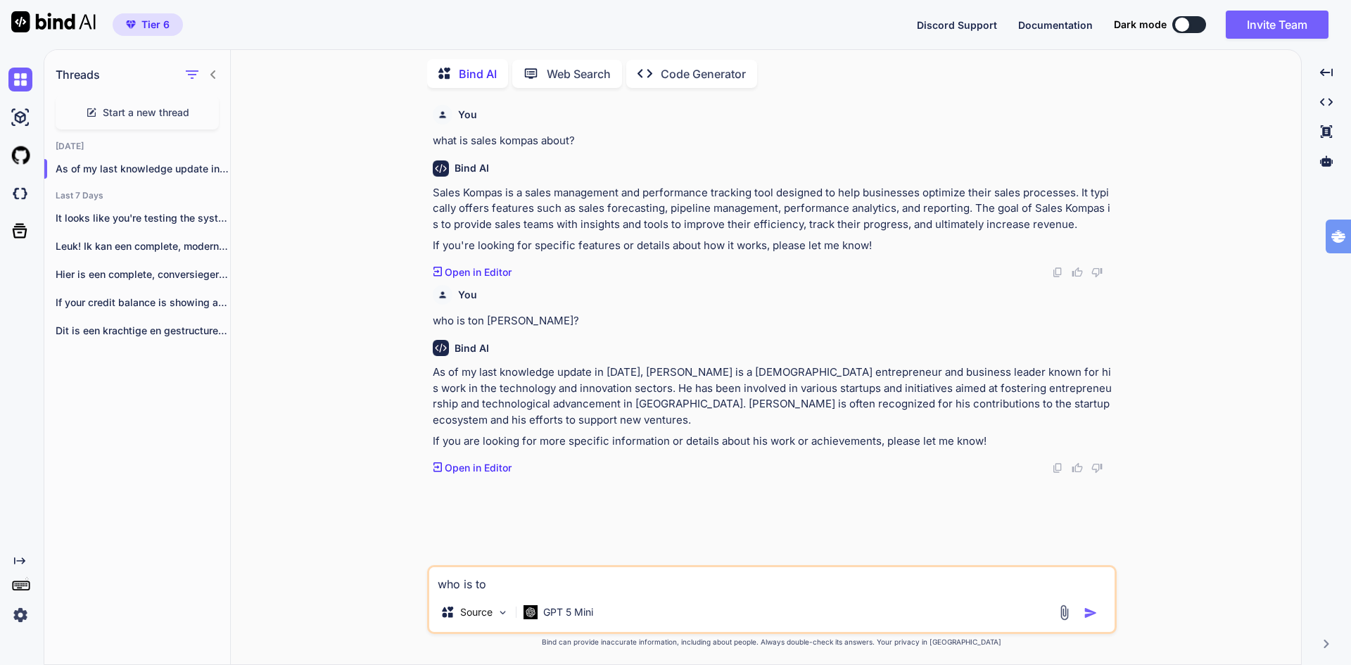
type textarea "x"
type textarea "who is ton"
type textarea "x"
type textarea "who is ton t"
type textarea "x"
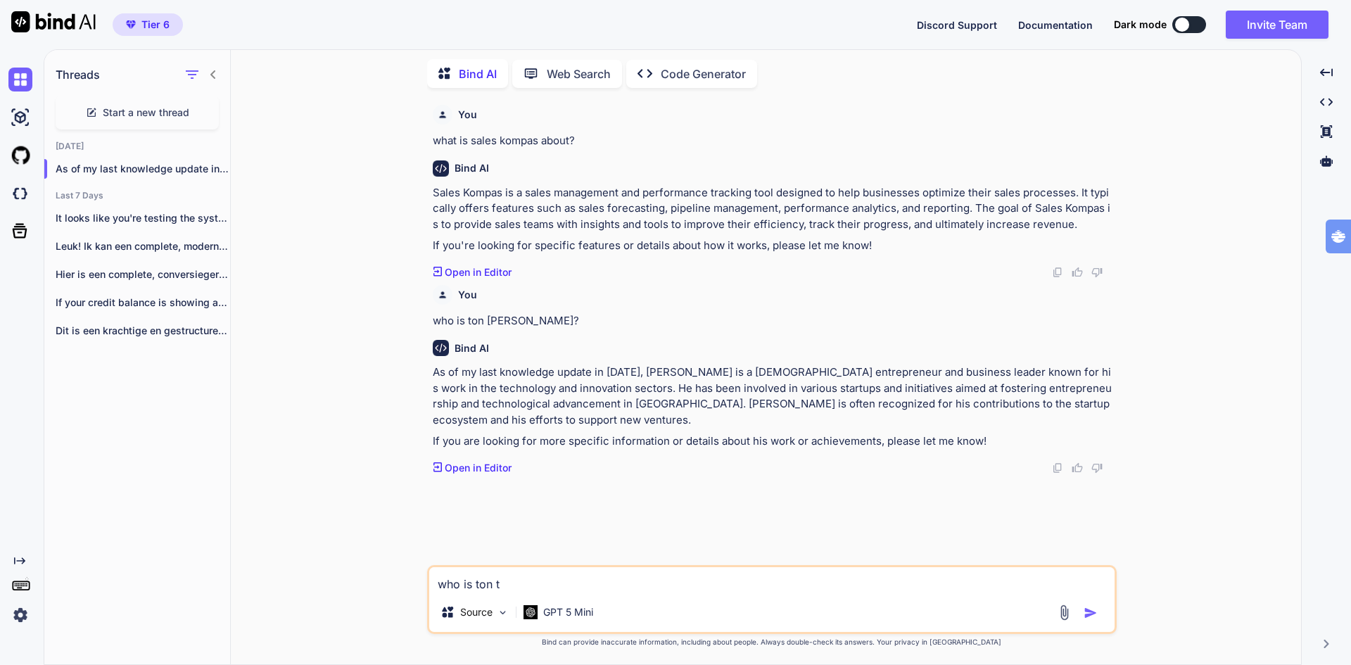
type textarea "who is ton to"
type textarea "x"
type textarea "who is ton ton"
type textarea "x"
type textarea "who is ton to"
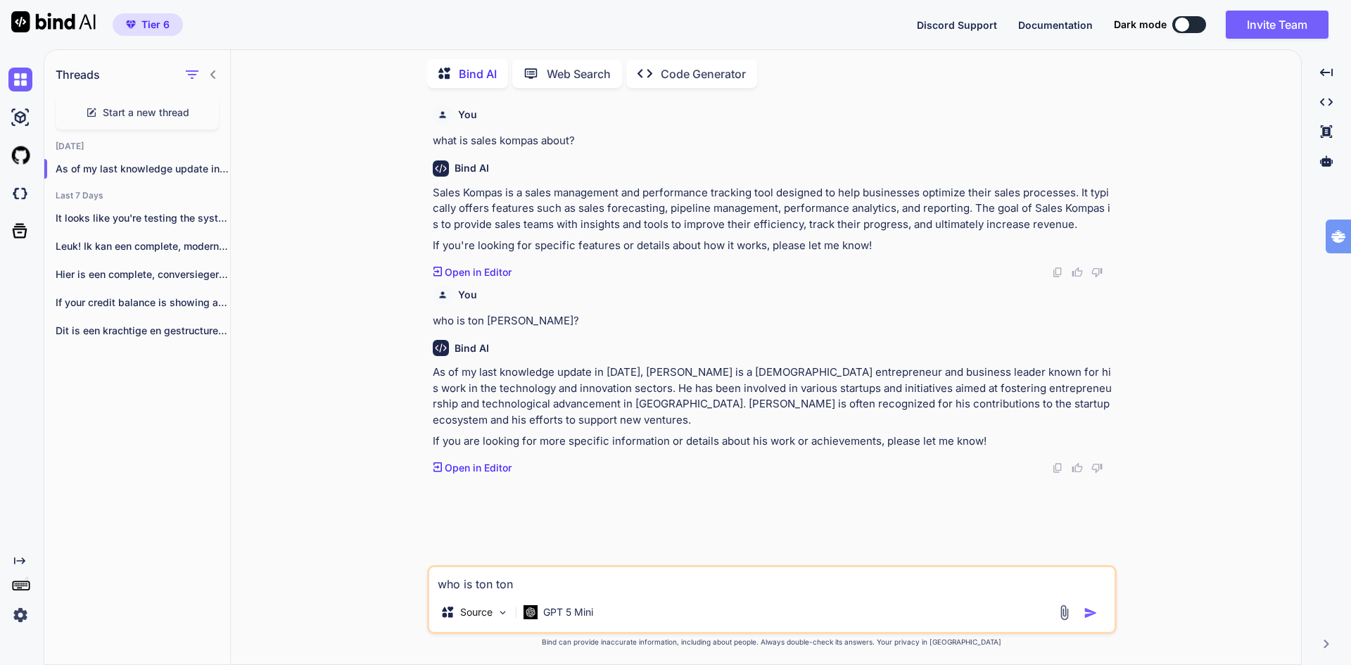
type textarea "x"
type textarea "who is ton tog"
type textarea "x"
type textarea "who is ton togn"
type textarea "x"
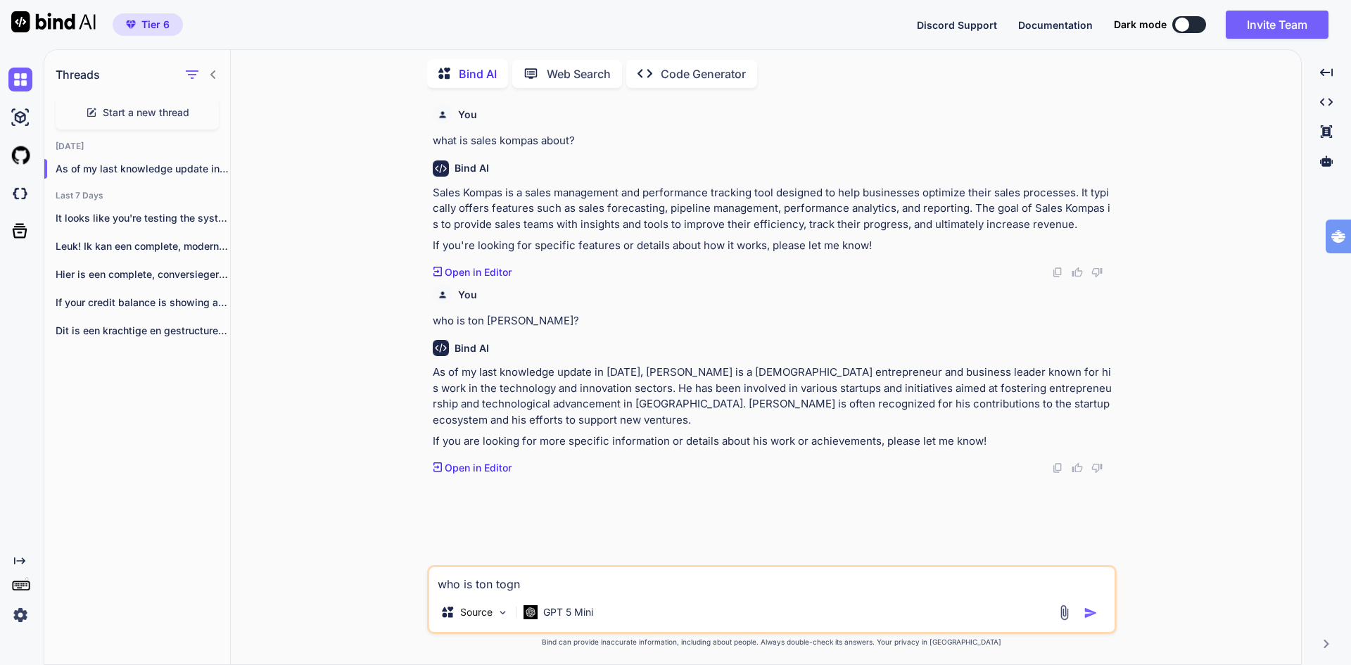
type textarea "who is ton togno"
type textarea "x"
type textarea "who is ton tognol"
type textarea "x"
type textarea "who is ton tognoll"
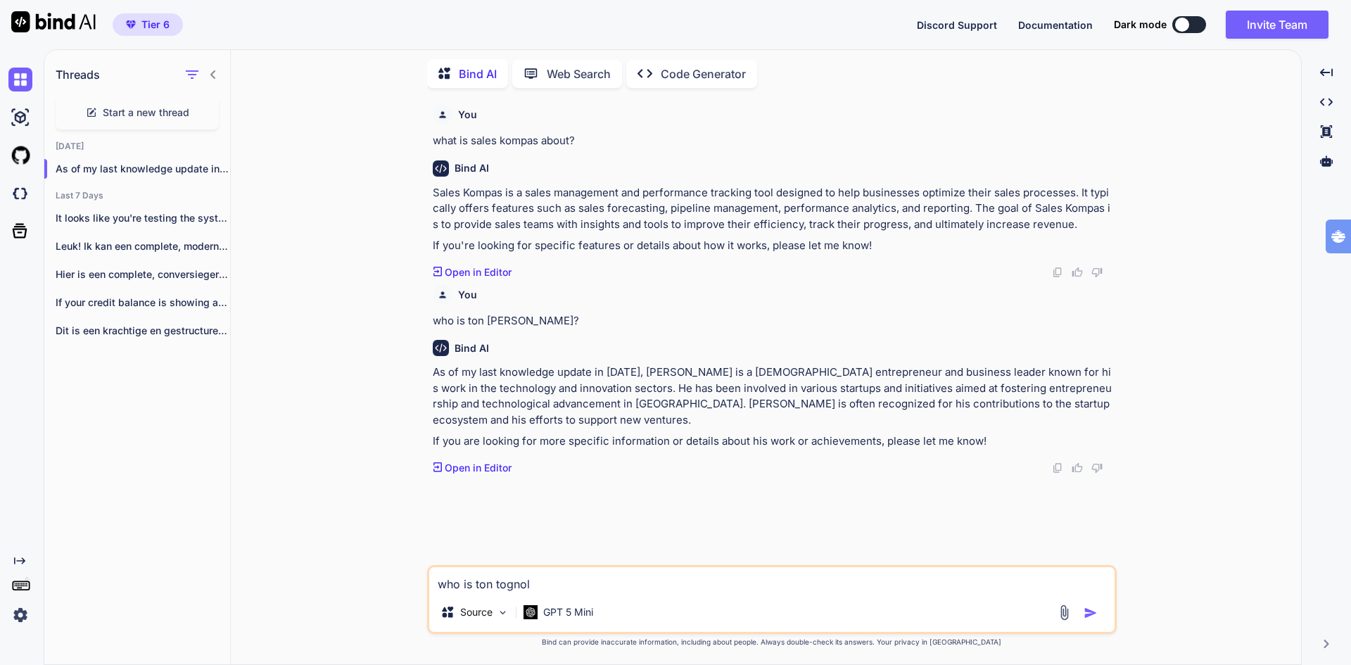
type textarea "x"
type textarea "who is ton tognolli"
type textarea "x"
type textarea "who is ton tognolli"
type textarea "x"
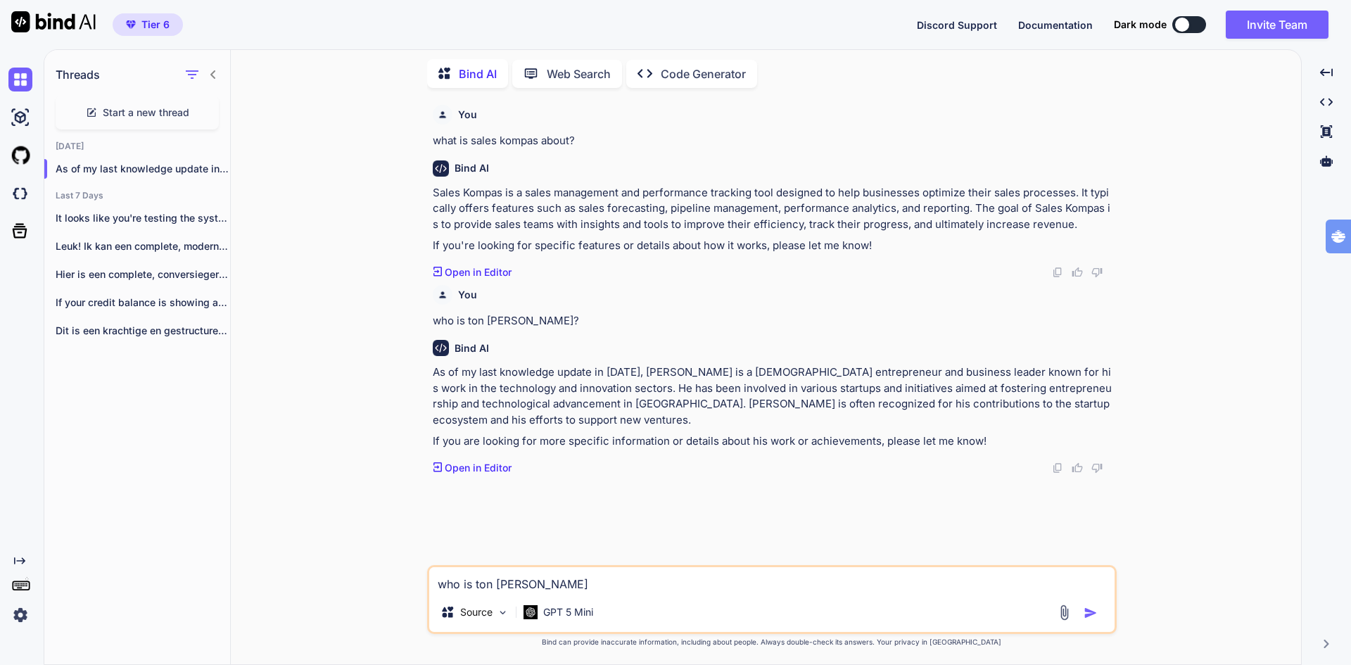
type textarea "who is ton tognolli o"
type textarea "x"
type textarea "who is ton tognolli of"
type textarea "x"
type textarea "who is ton tognolli of"
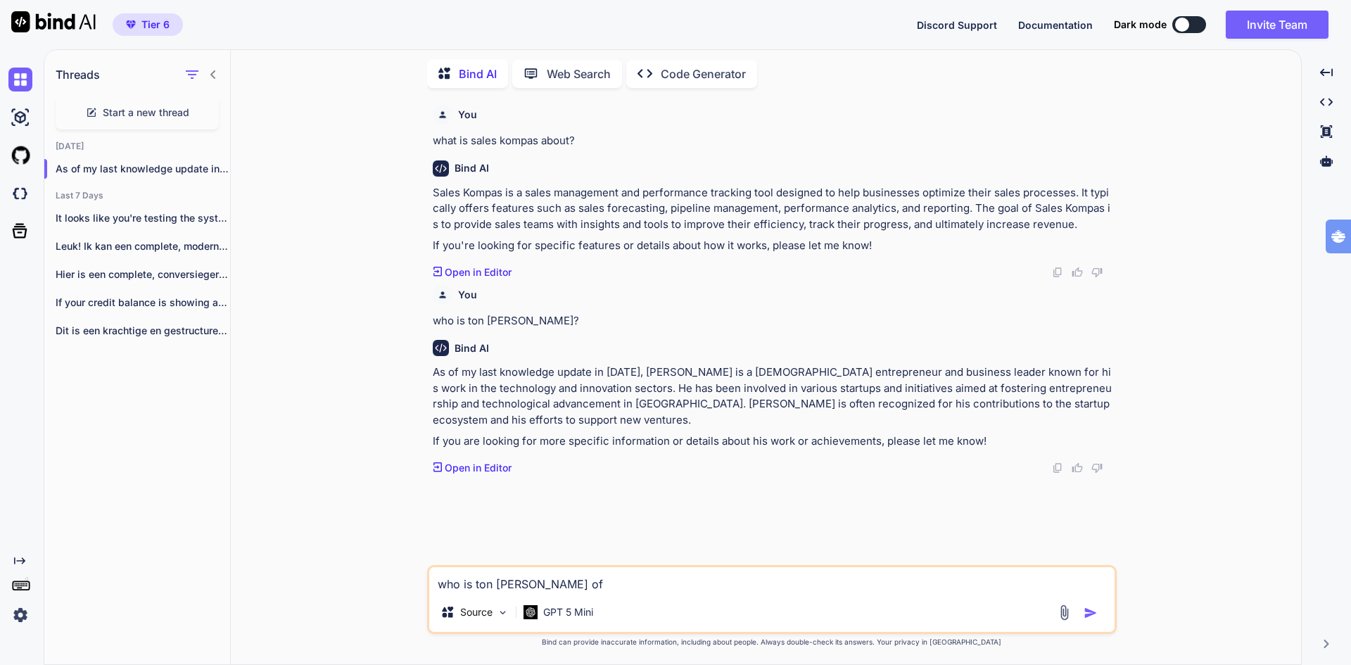
type textarea "x"
type textarea "who is ton tognolli of t"
type textarea "x"
type textarea "who is ton tognolli of to"
type textarea "x"
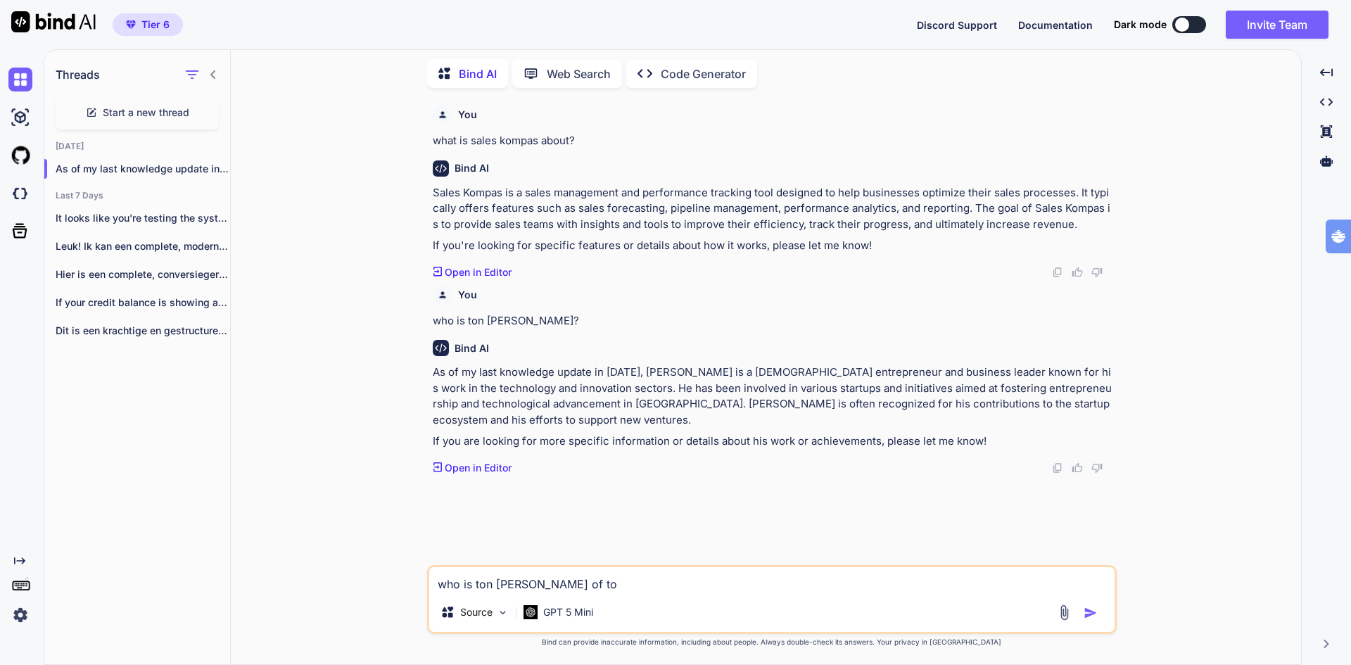
type textarea "who is ton tognolli of tog"
type textarea "x"
type textarea "who is ton tognolli of togn"
type textarea "x"
type textarea "who is ton tognolli of togno"
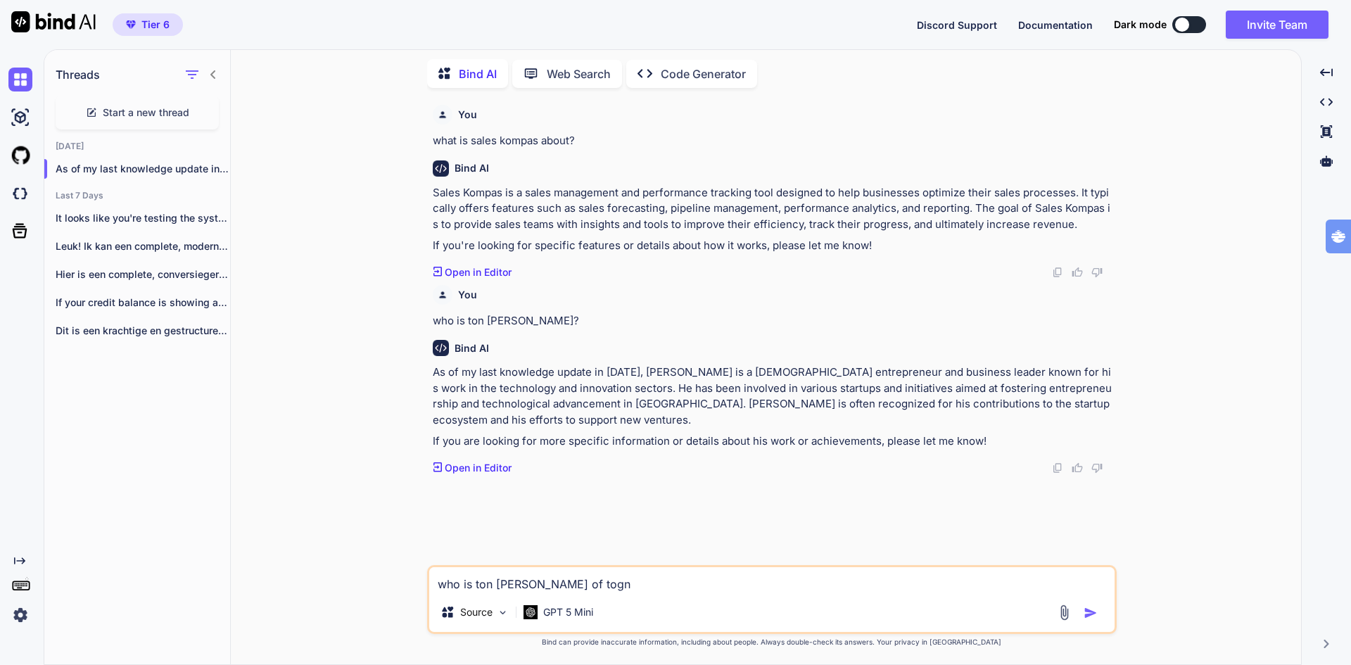
type textarea "x"
type textarea "who is ton tognolli of tognol"
type textarea "x"
type textarea "who is ton tognolli of tognolo"
type textarea "x"
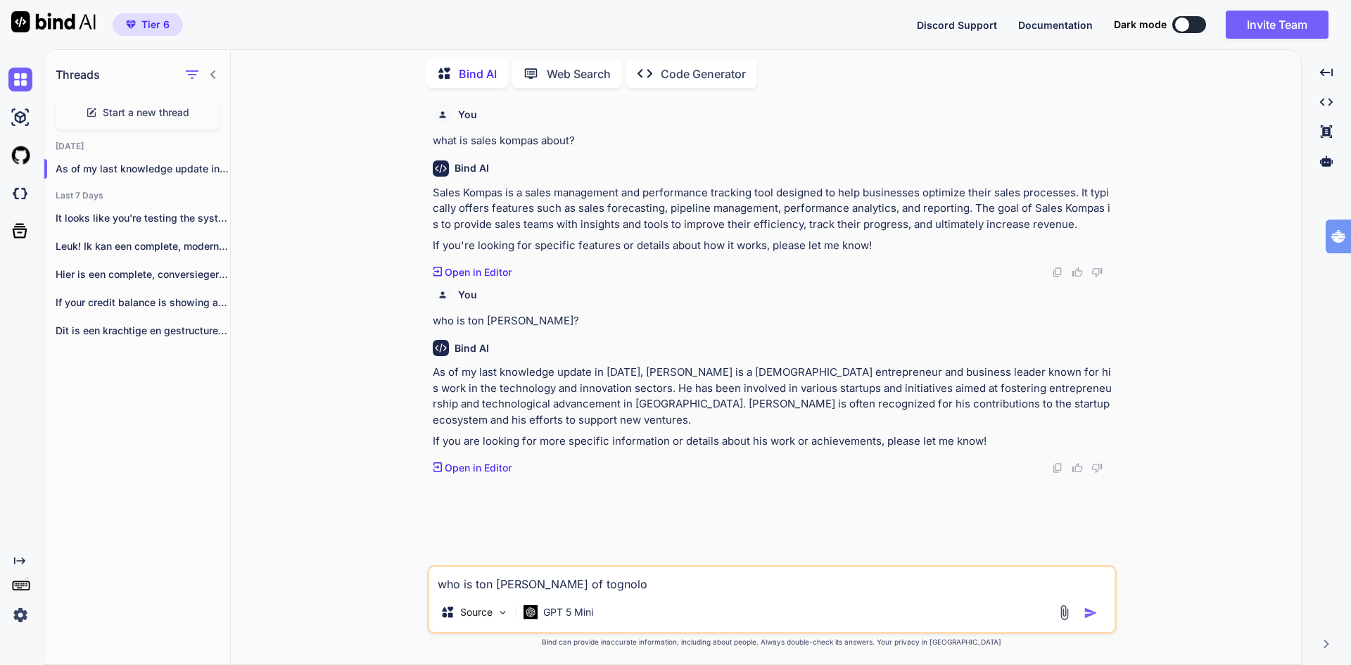
type textarea "who is ton tognolli of tognolog"
type textarea "x"
type textarea "who is ton tognolli of tognology"
type textarea "x"
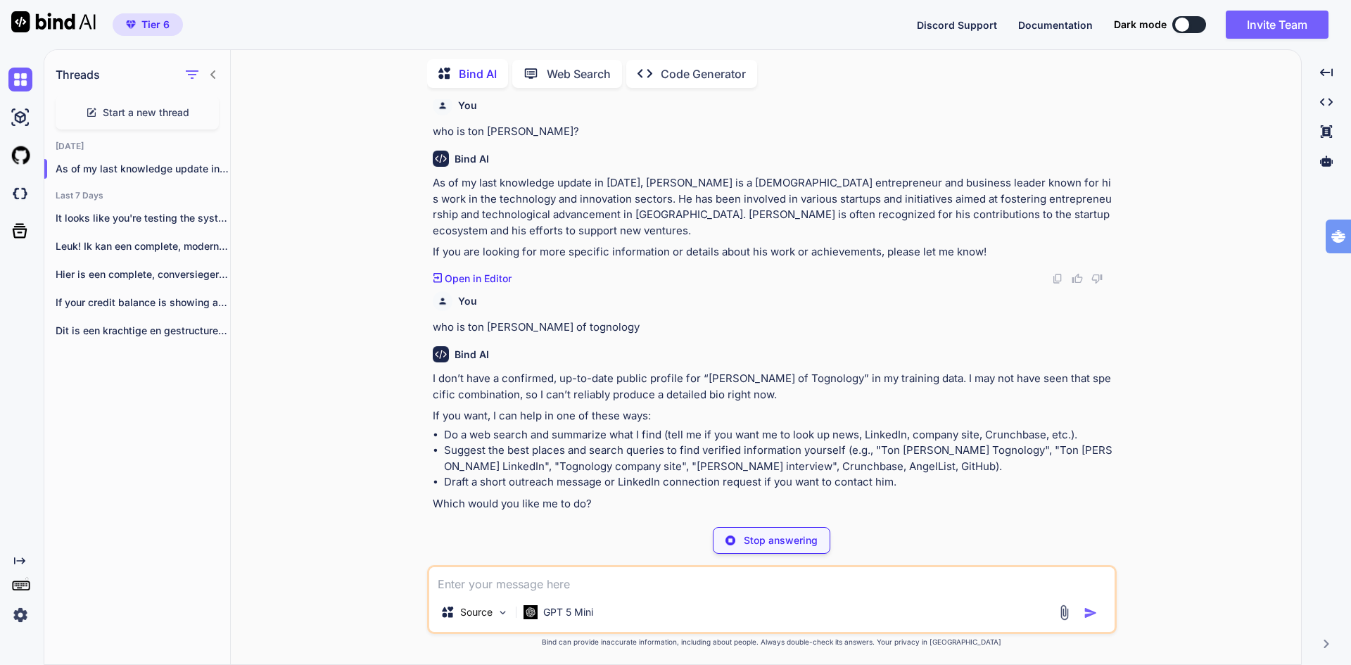
type textarea "x"
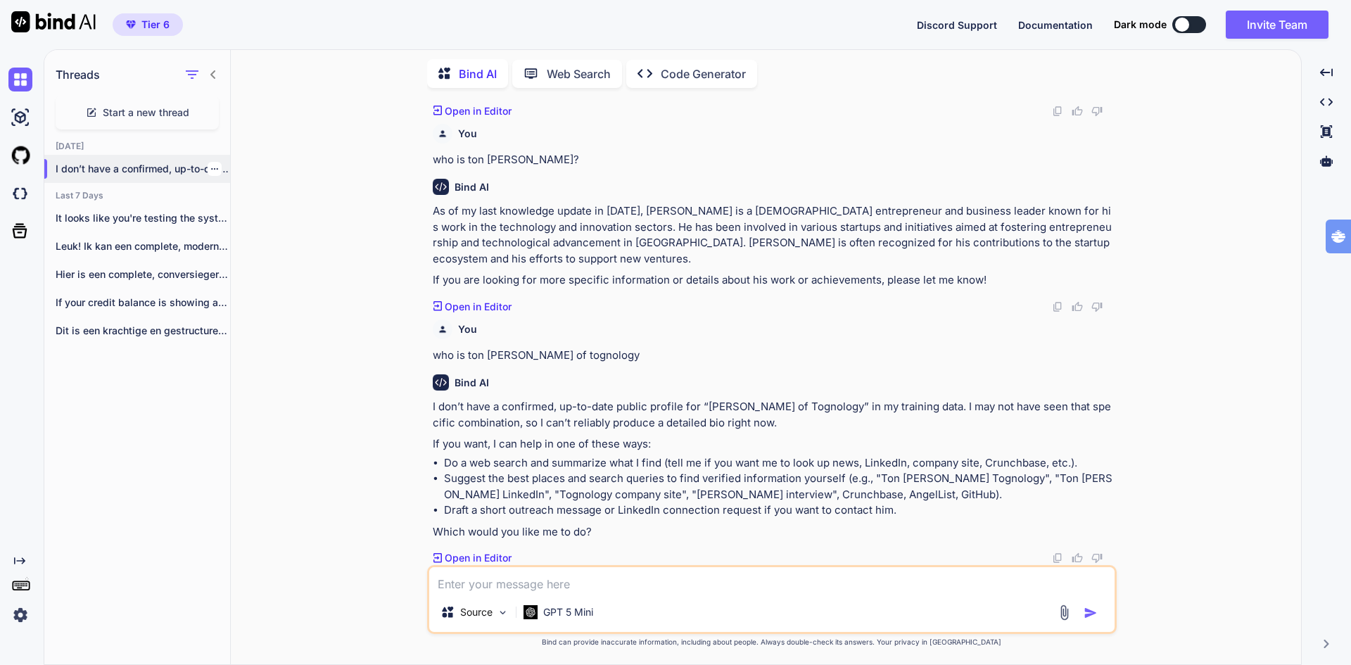
click at [210, 167] on icon "button" at bounding box center [214, 169] width 8 height 8
click at [246, 214] on div "Delete" at bounding box center [274, 222] width 138 height 28
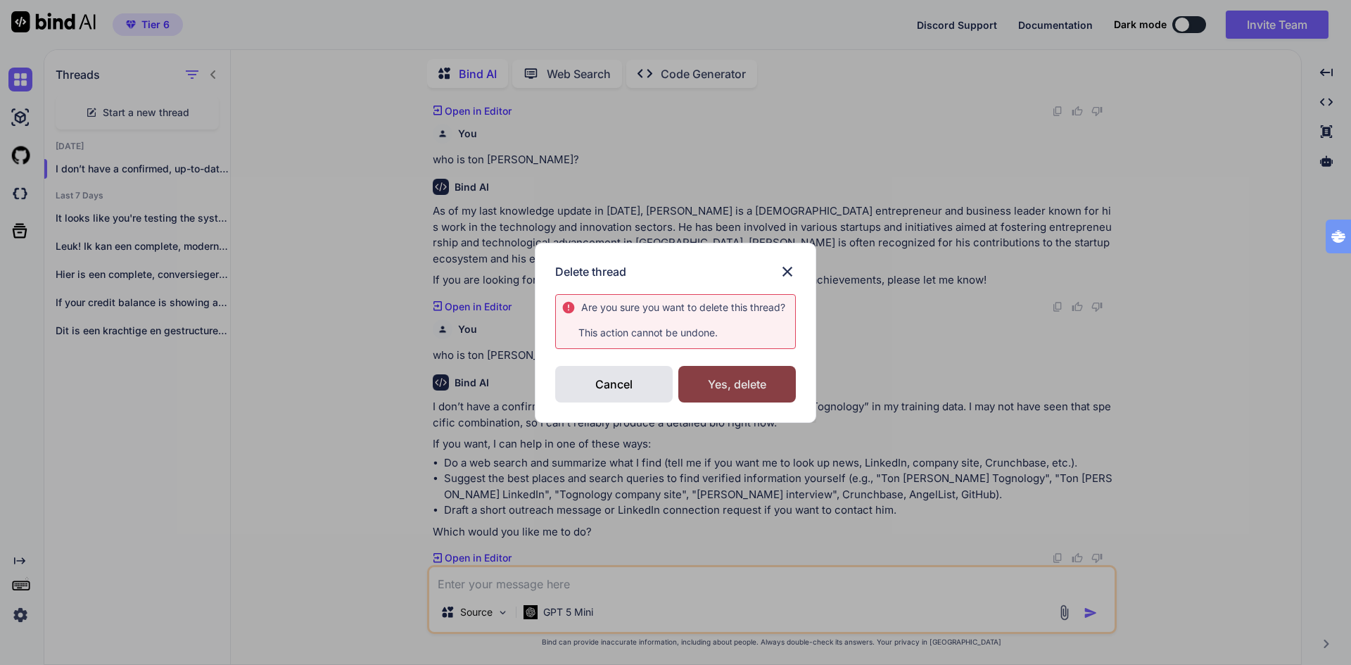
click at [755, 382] on div "Yes, delete" at bounding box center [736, 384] width 117 height 37
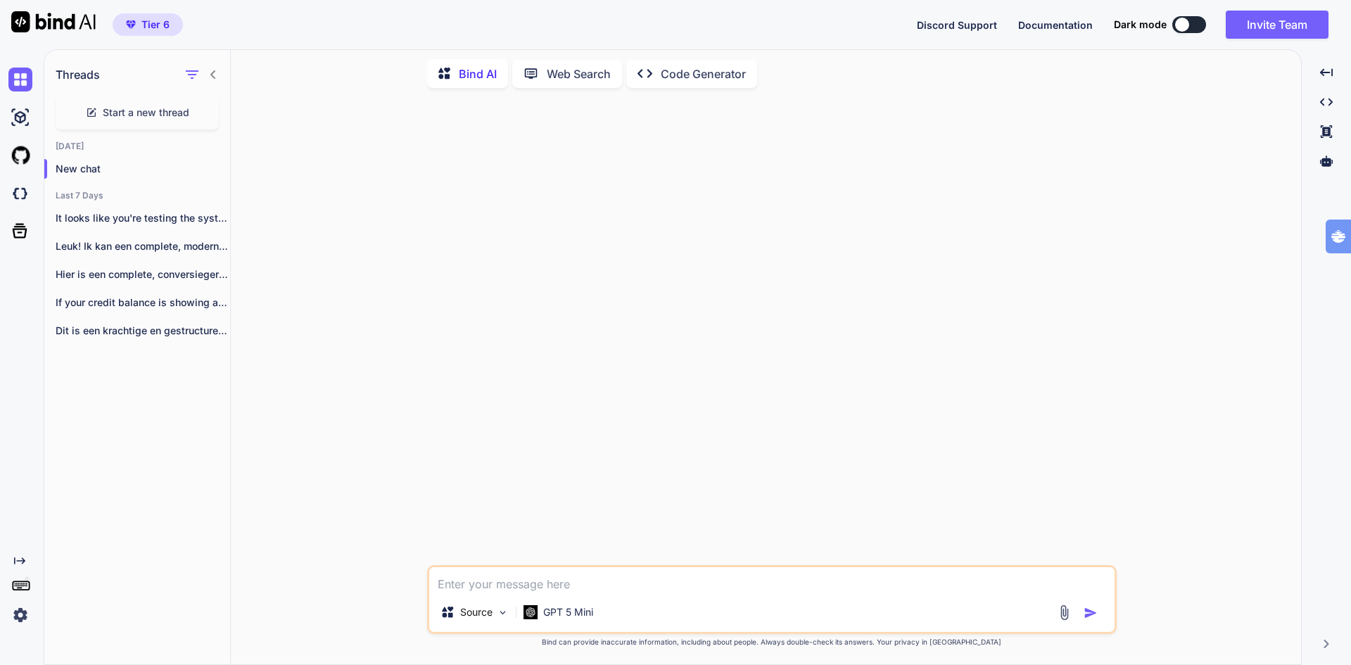
scroll to position [0, 0]
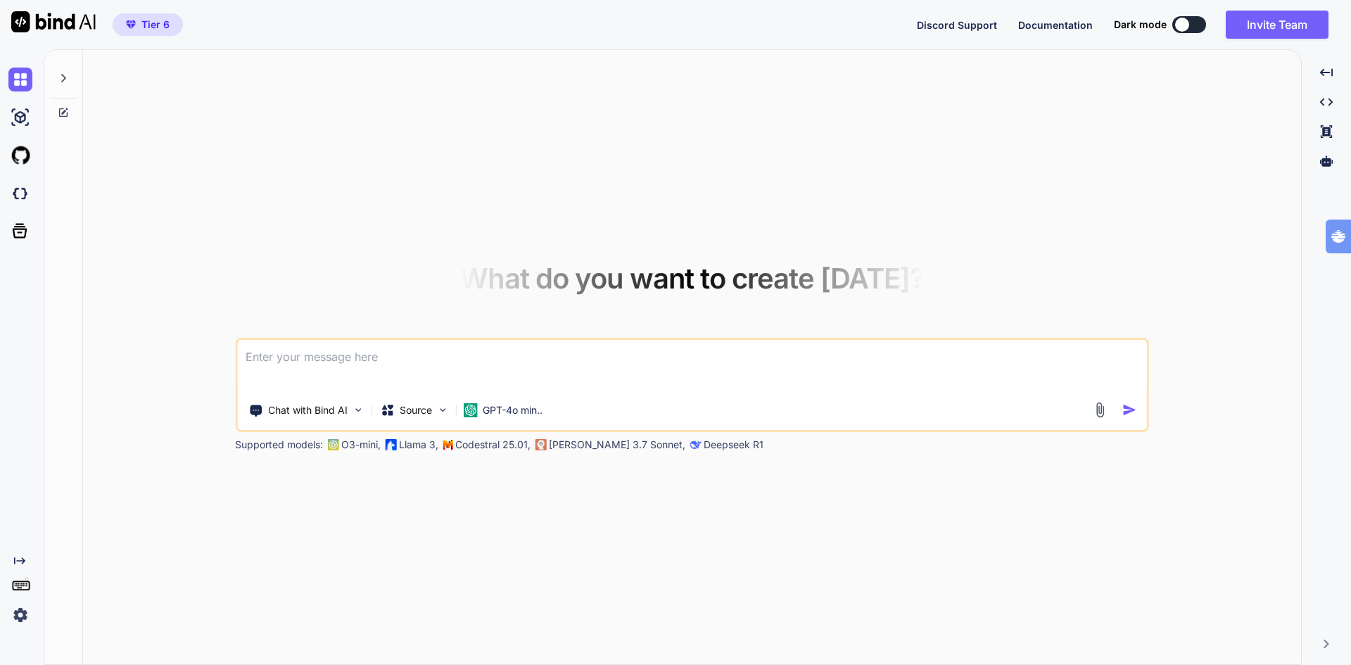
click at [66, 76] on icon at bounding box center [63, 77] width 11 height 11
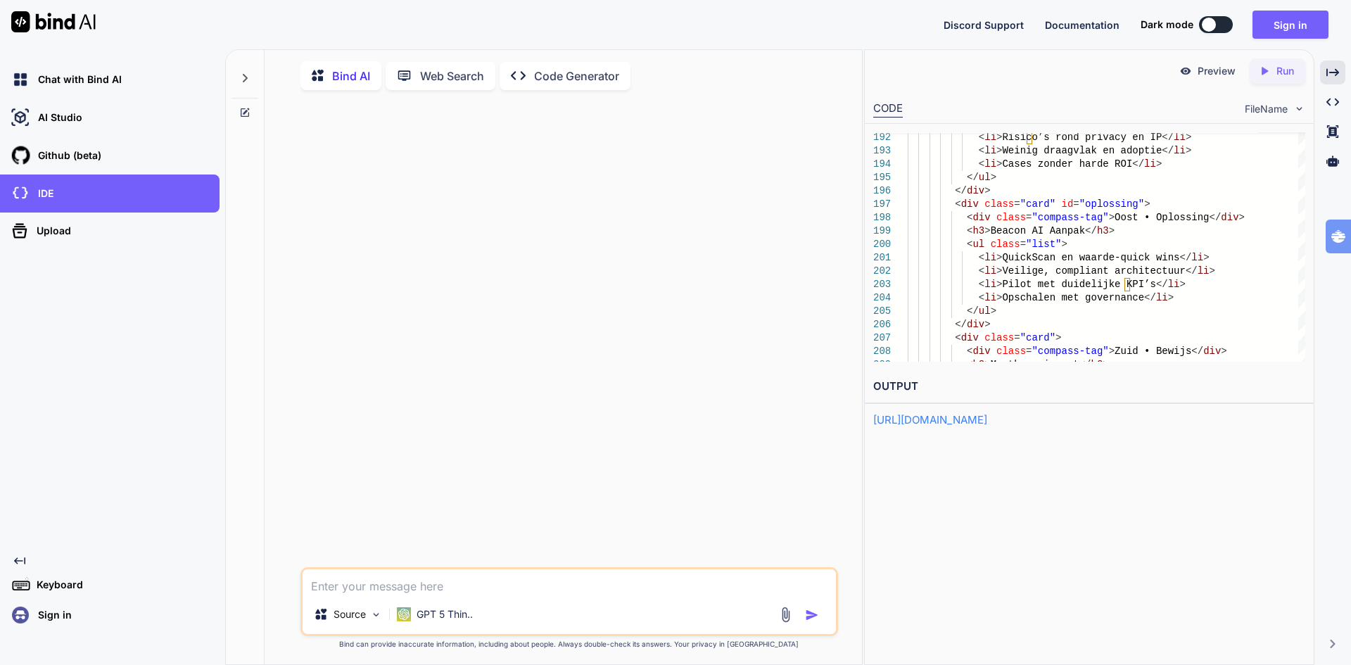
scroll to position [6, 0]
click at [98, 78] on p "Chat with Bind AI" at bounding box center [76, 79] width 89 height 14
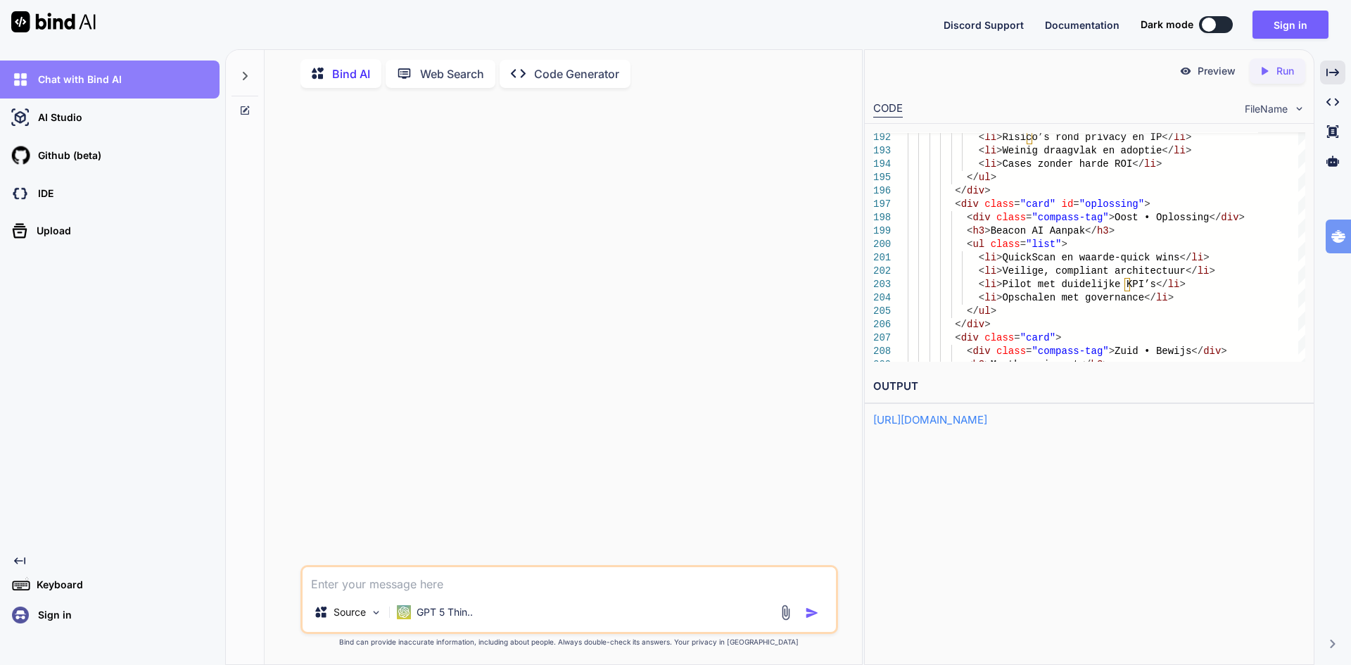
type textarea "x"
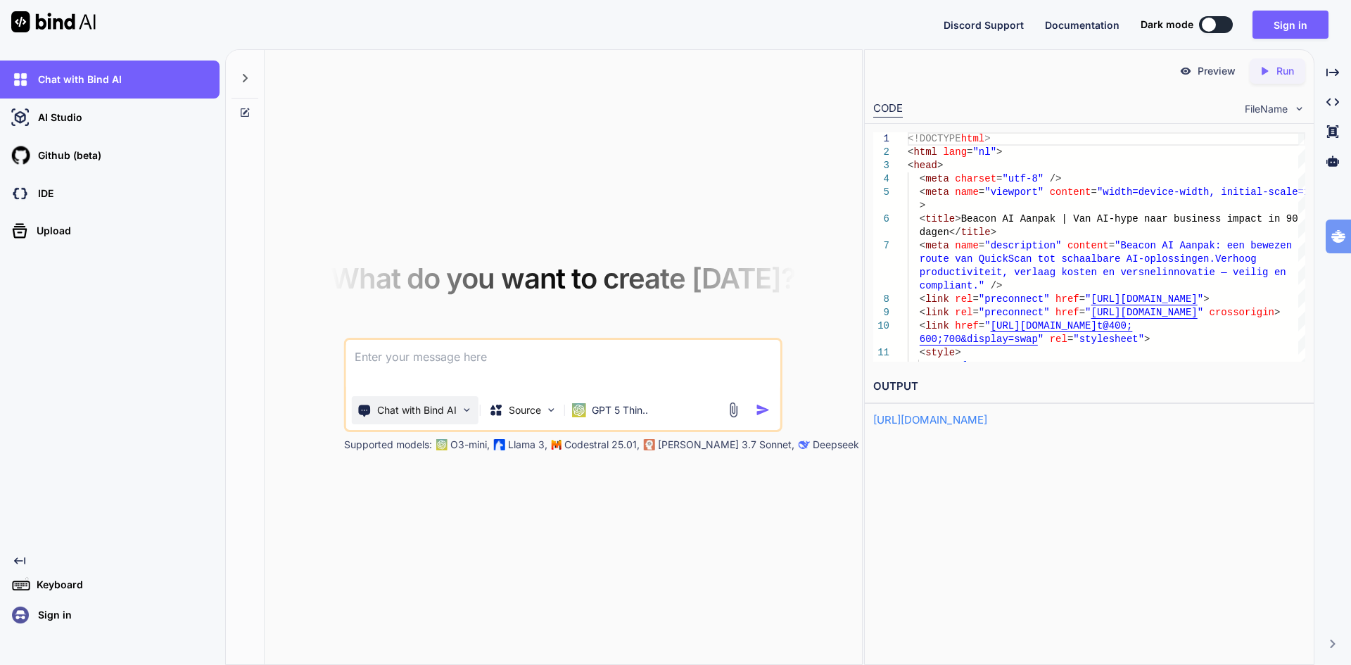
click at [421, 416] on p "Chat with Bind AI" at bounding box center [416, 410] width 79 height 14
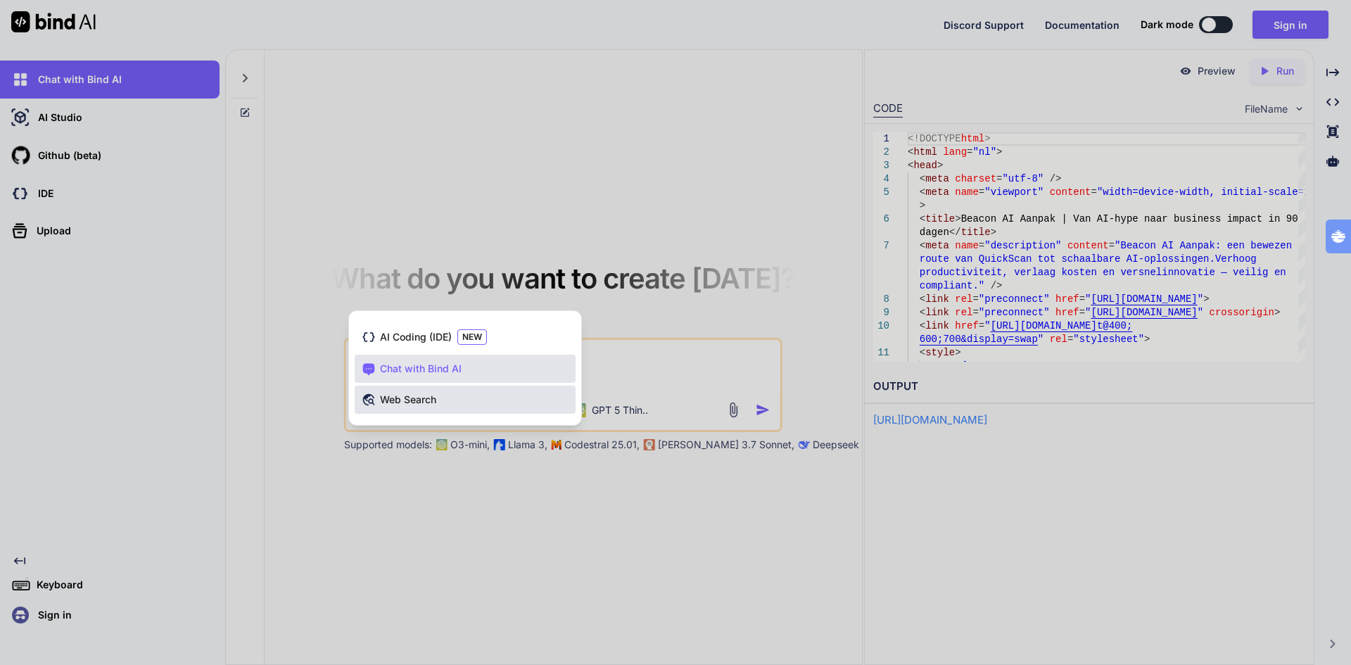
click at [410, 401] on span "Web Search" at bounding box center [408, 399] width 56 height 14
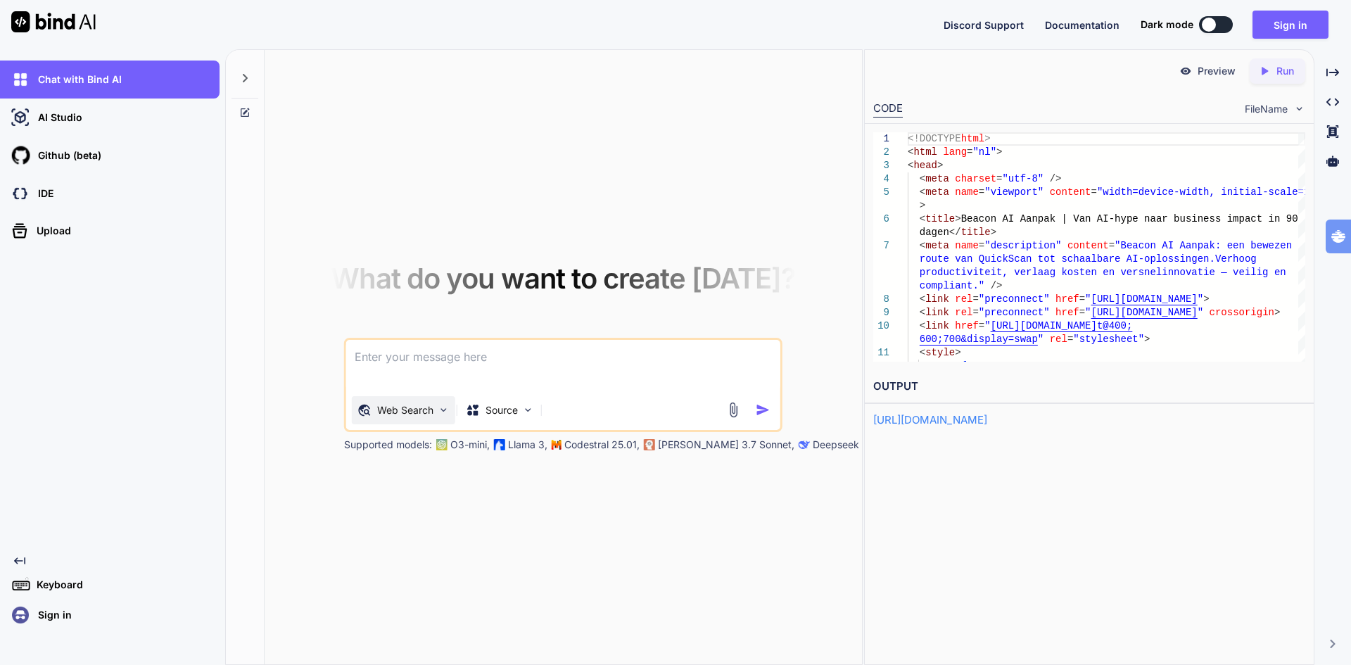
click at [404, 414] on p "Web Search" at bounding box center [405, 410] width 56 height 14
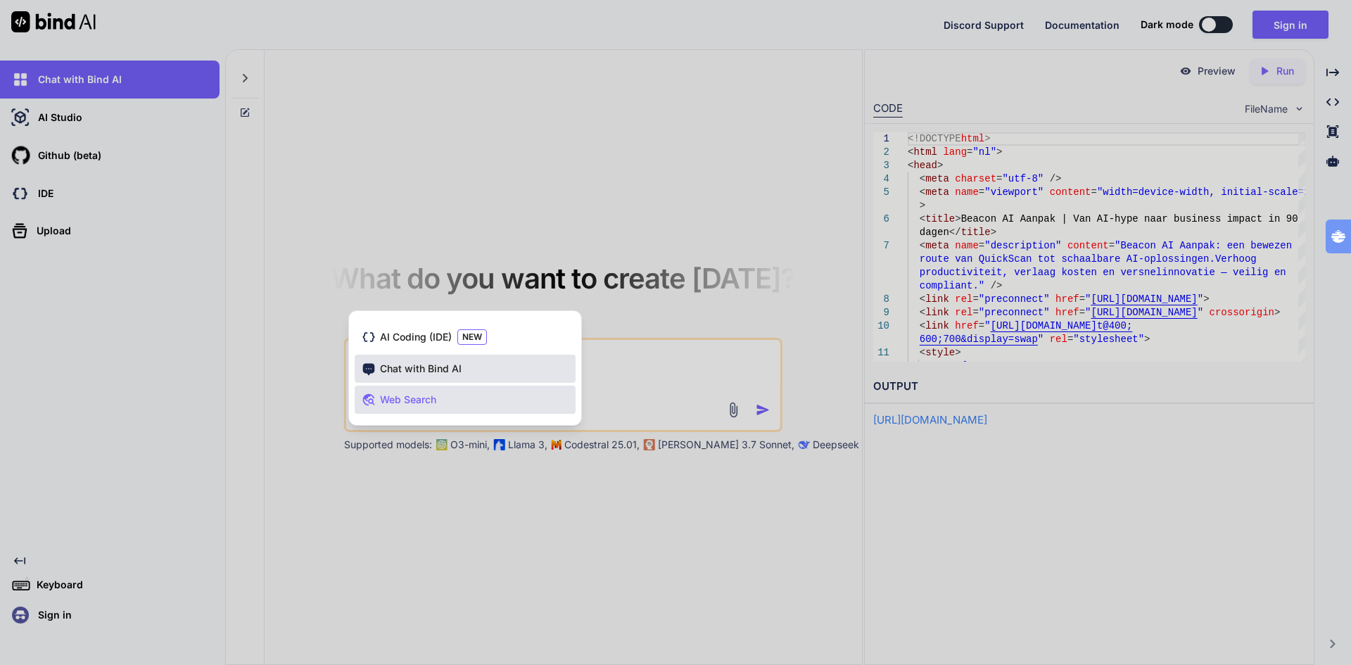
click at [423, 368] on span "Chat with Bind AI" at bounding box center [421, 369] width 82 height 14
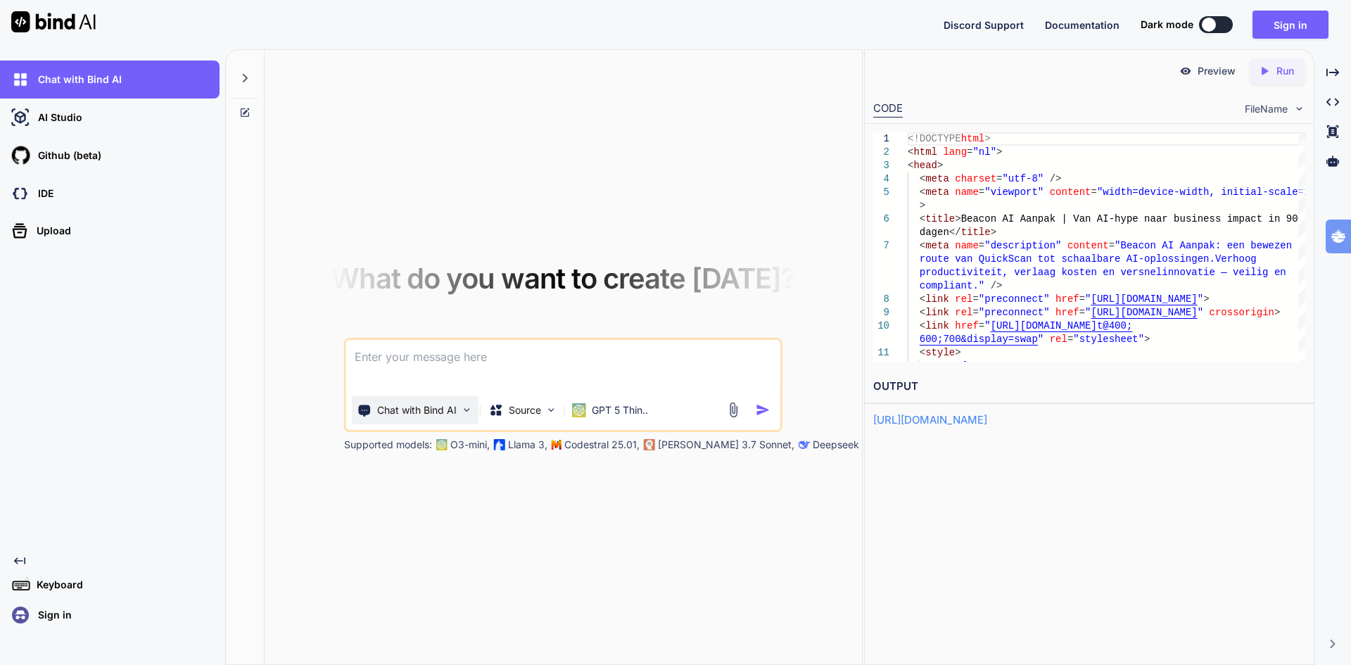
click at [416, 409] on p "Chat with Bind AI" at bounding box center [416, 410] width 79 height 14
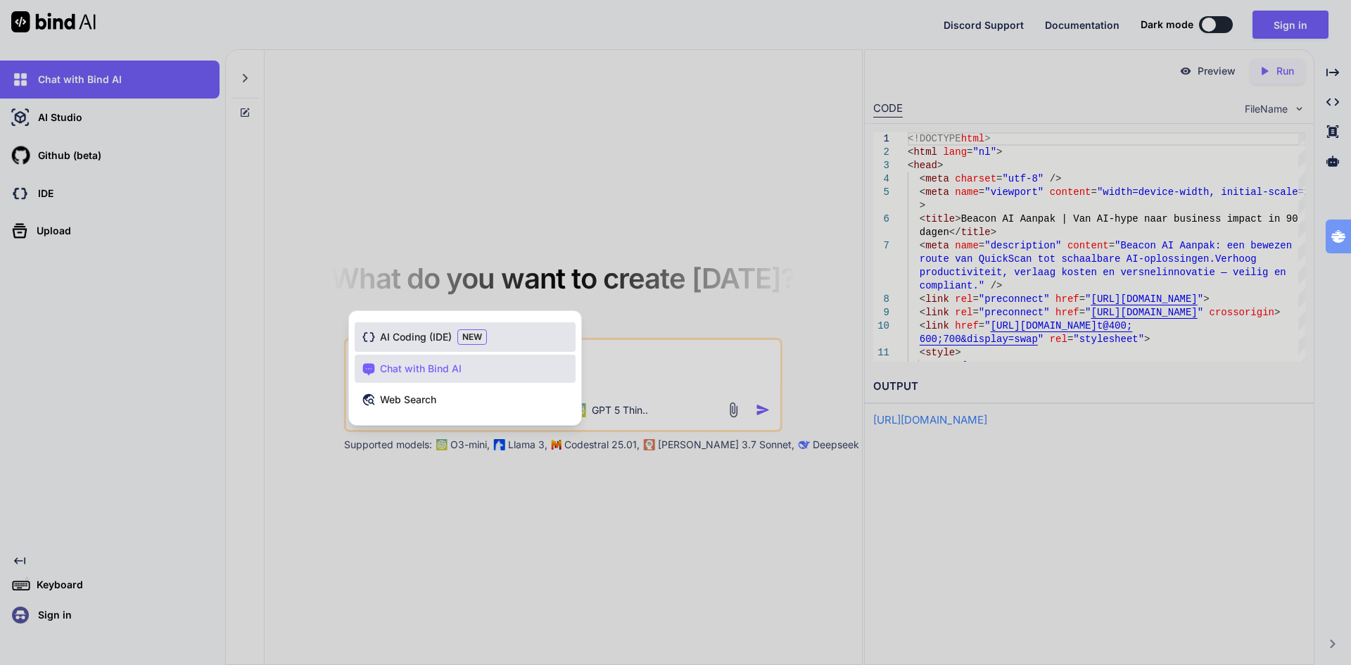
click at [385, 338] on span "AI Coding (IDE)" at bounding box center [416, 337] width 72 height 14
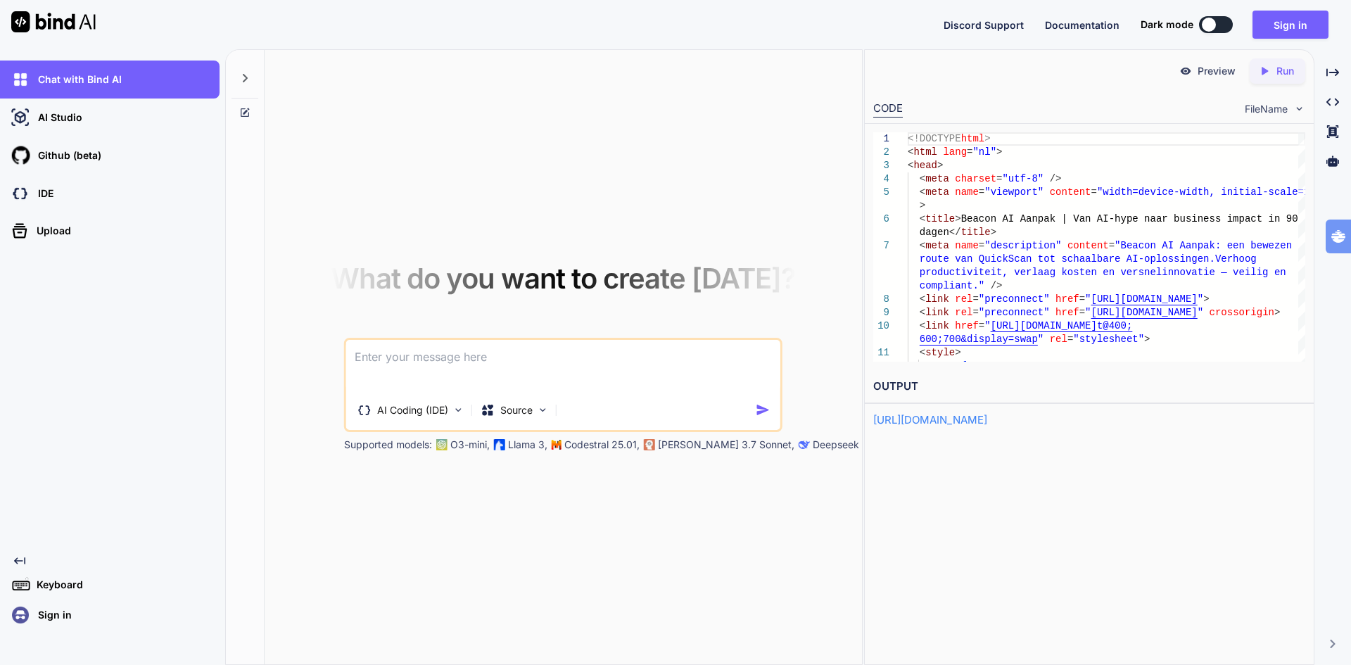
click at [383, 351] on textarea at bounding box center [563, 366] width 434 height 52
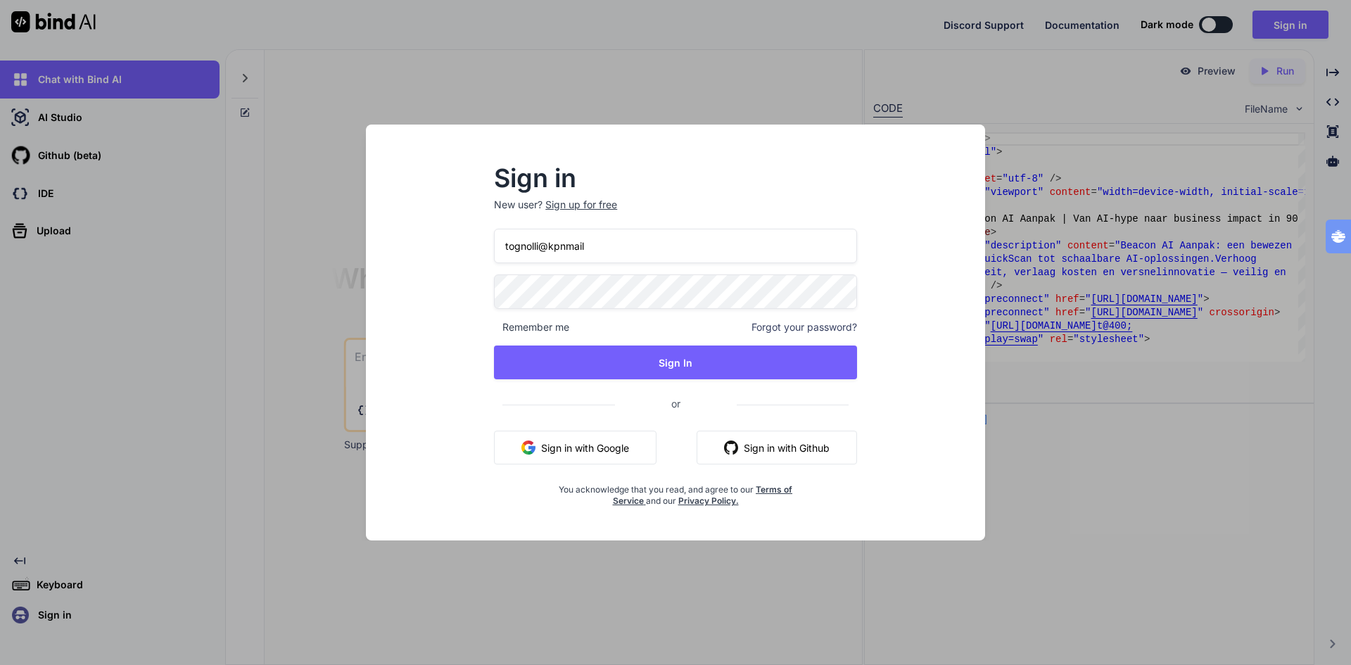
click at [585, 448] on button "Sign in with Google" at bounding box center [575, 447] width 162 height 34
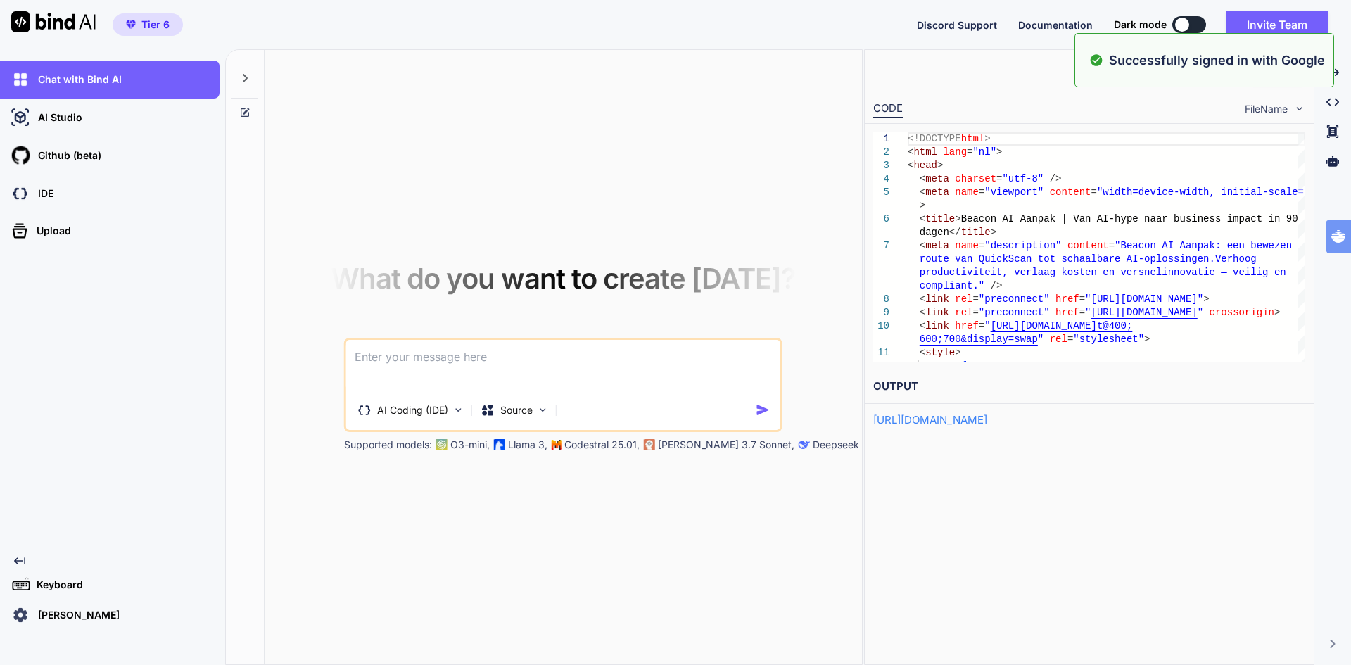
click at [422, 351] on textarea at bounding box center [563, 366] width 434 height 52
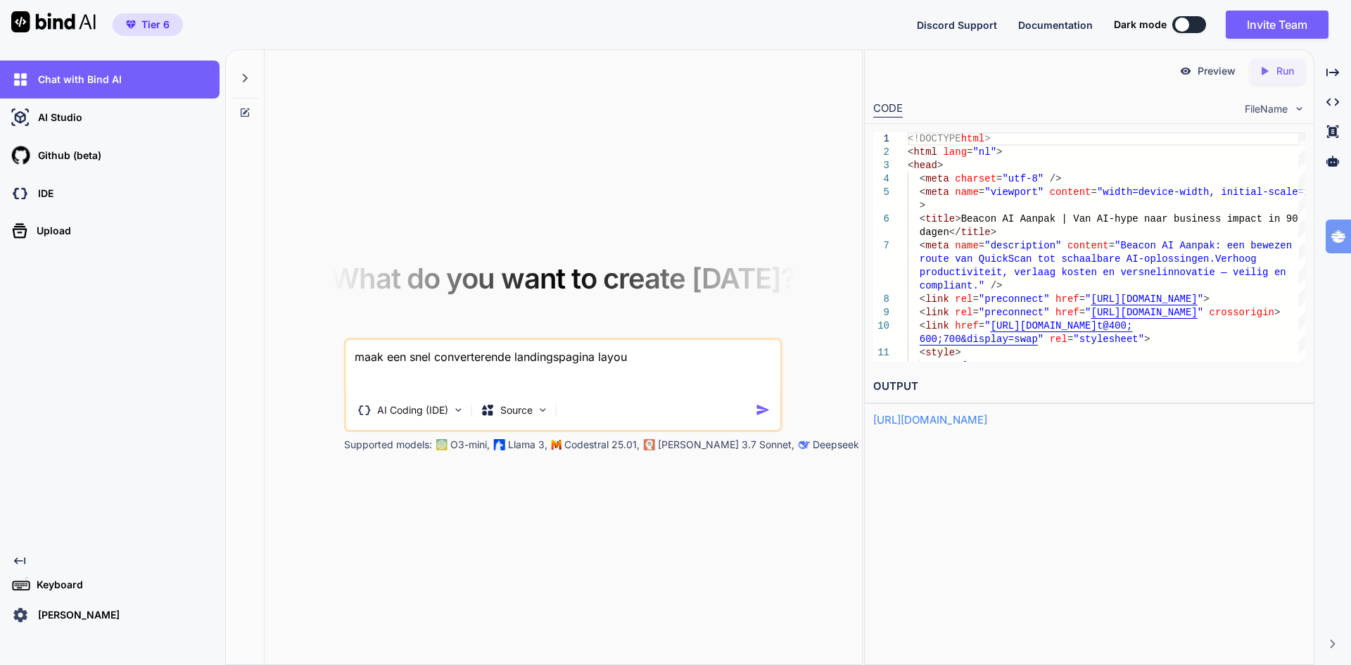
type textarea "maak een snel converterende landingspagina layout"
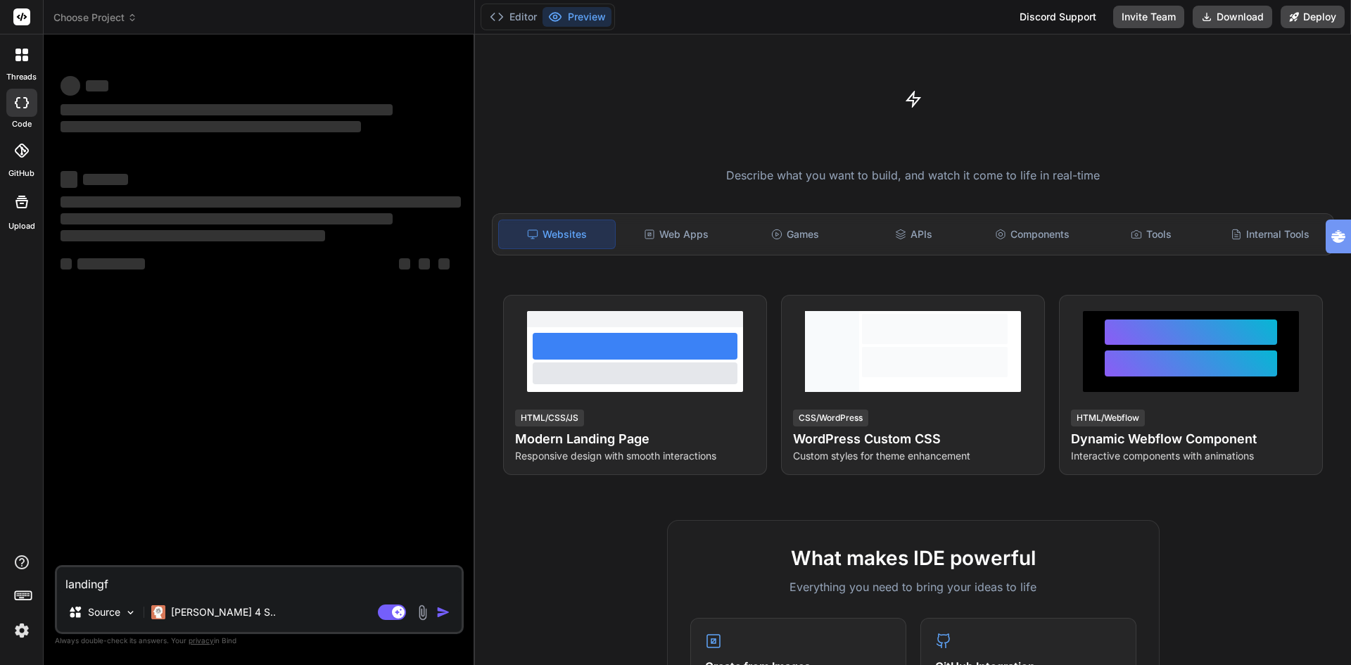
type textarea "x"
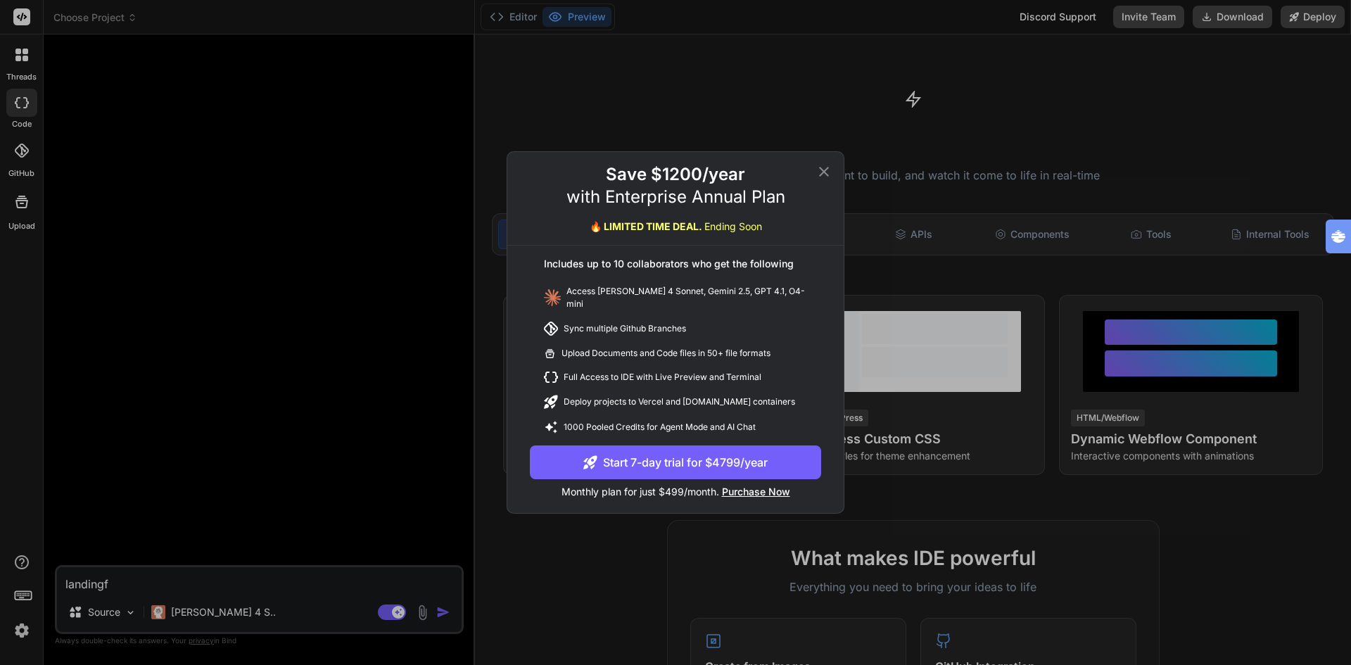
click at [824, 172] on icon at bounding box center [823, 171] width 17 height 17
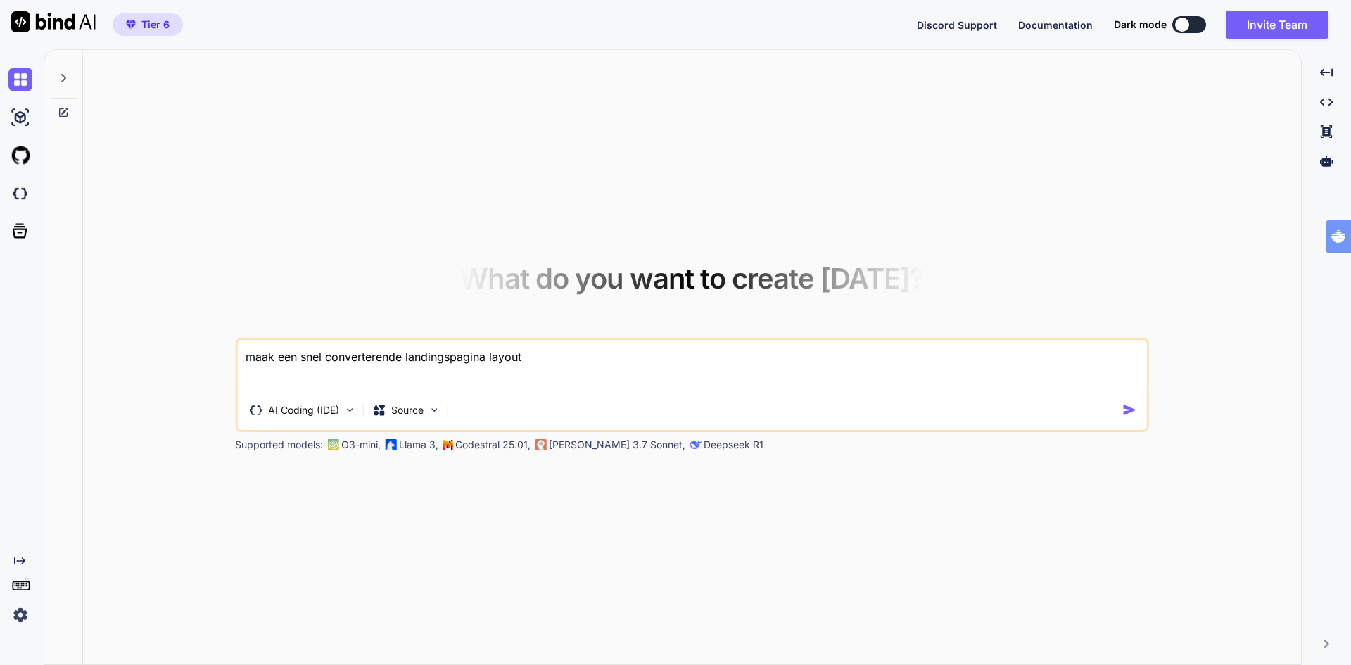
type textarea "x"
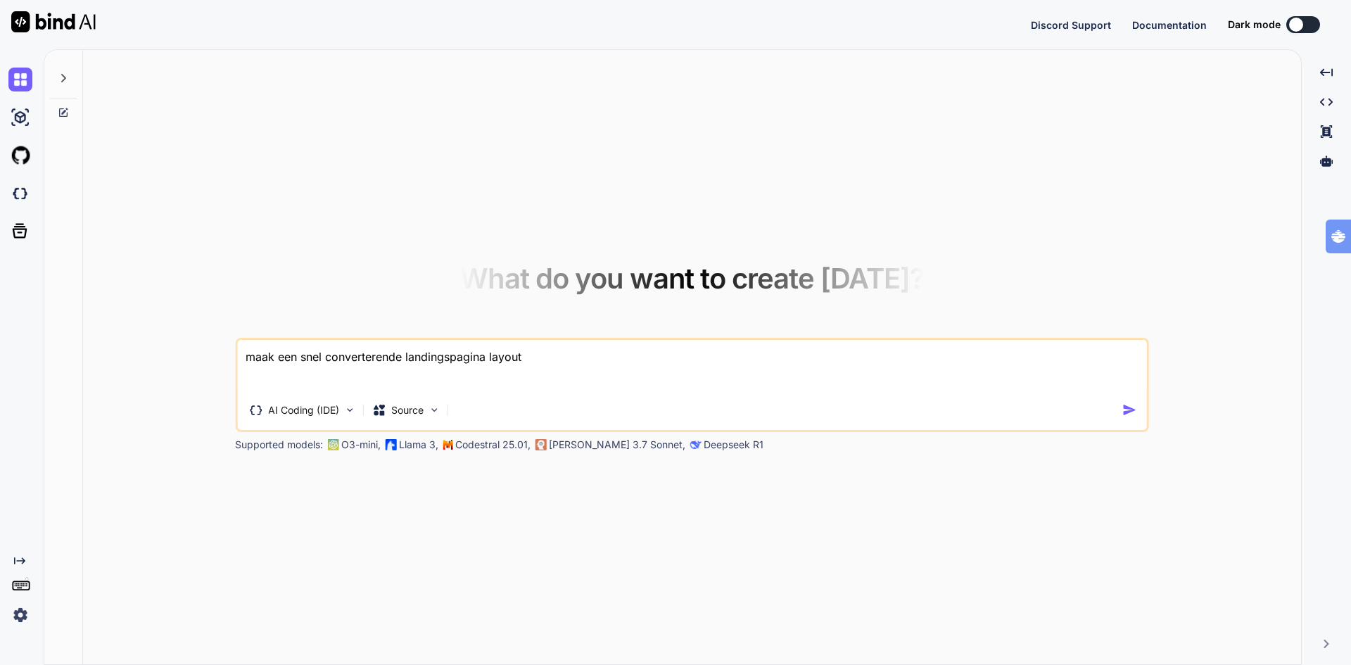
click at [60, 79] on icon at bounding box center [63, 77] width 11 height 11
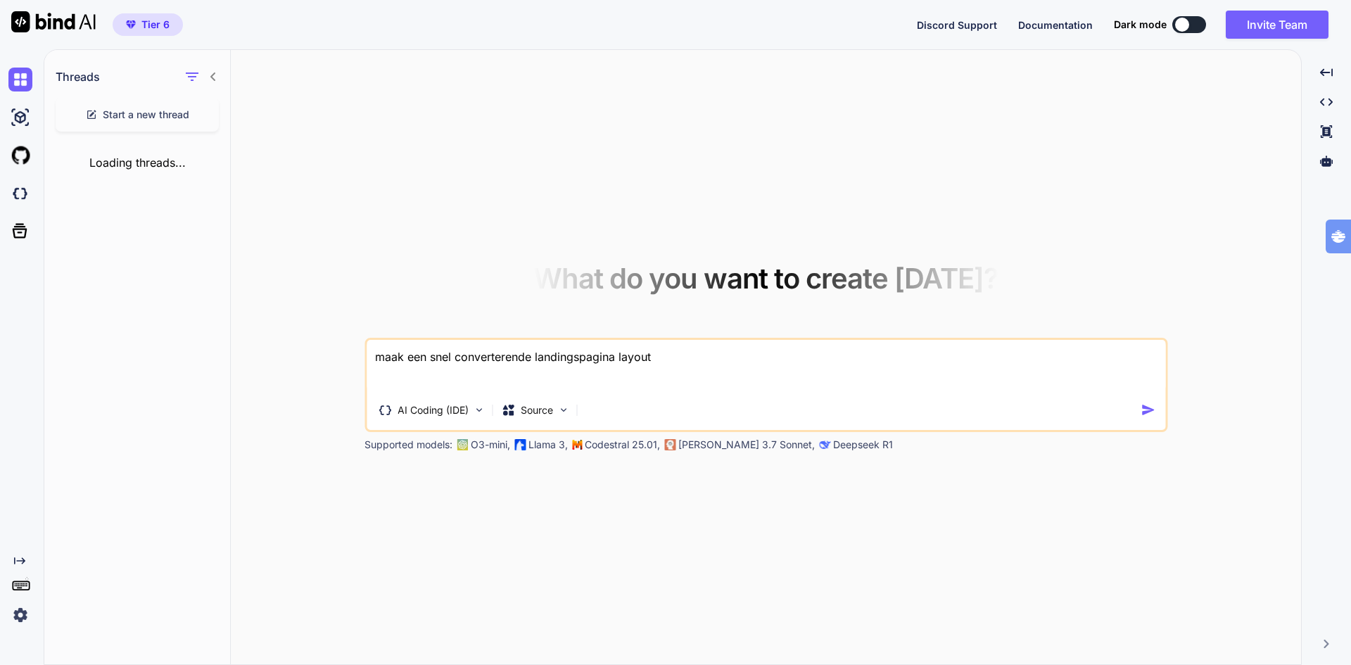
type textarea "x"
